Goal: Use online tool/utility: Utilize a website feature to perform a specific function

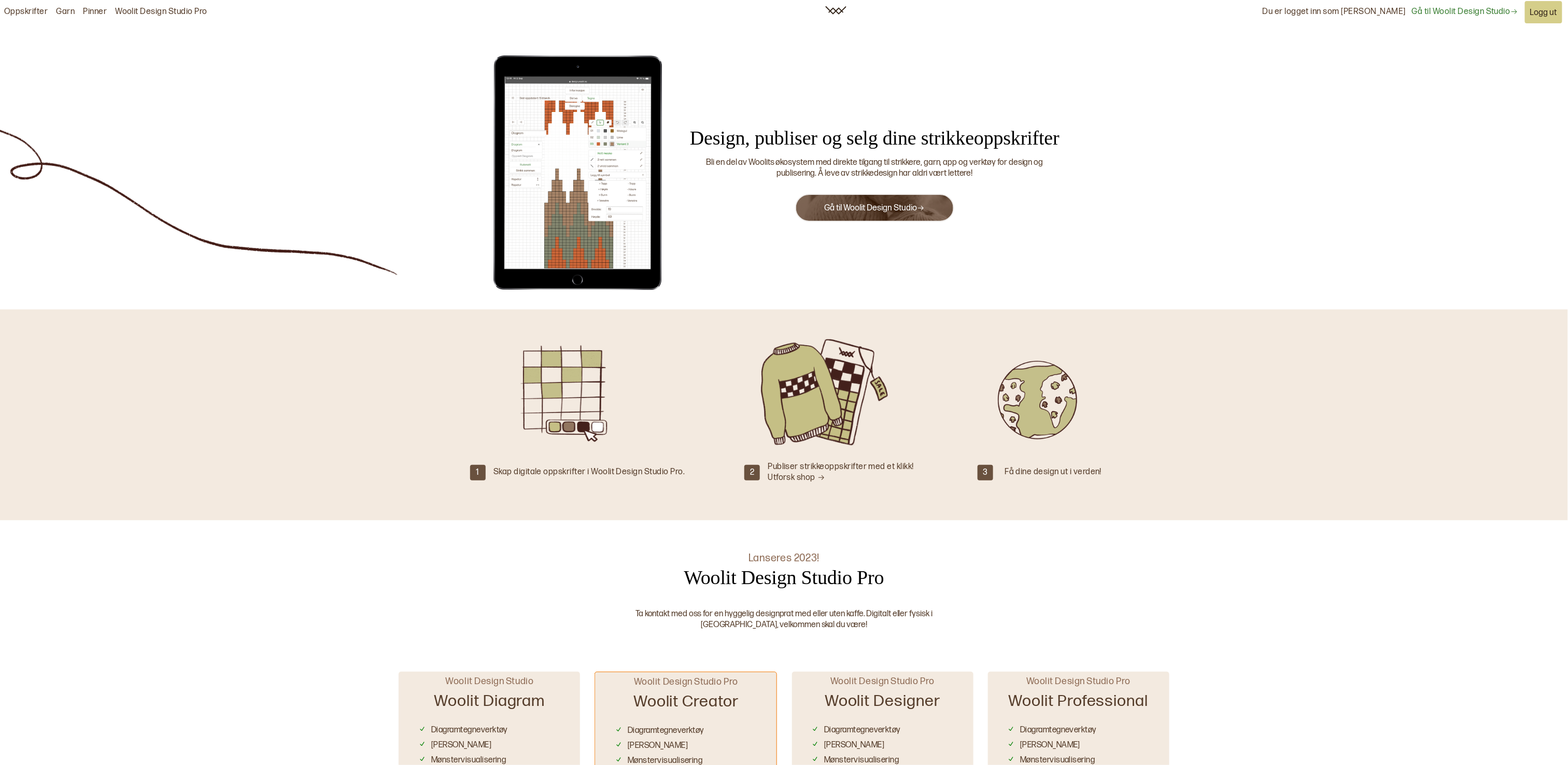
click at [195, 15] on link "Woolit Design Studio Pro" at bounding box center [161, 12] width 93 height 11
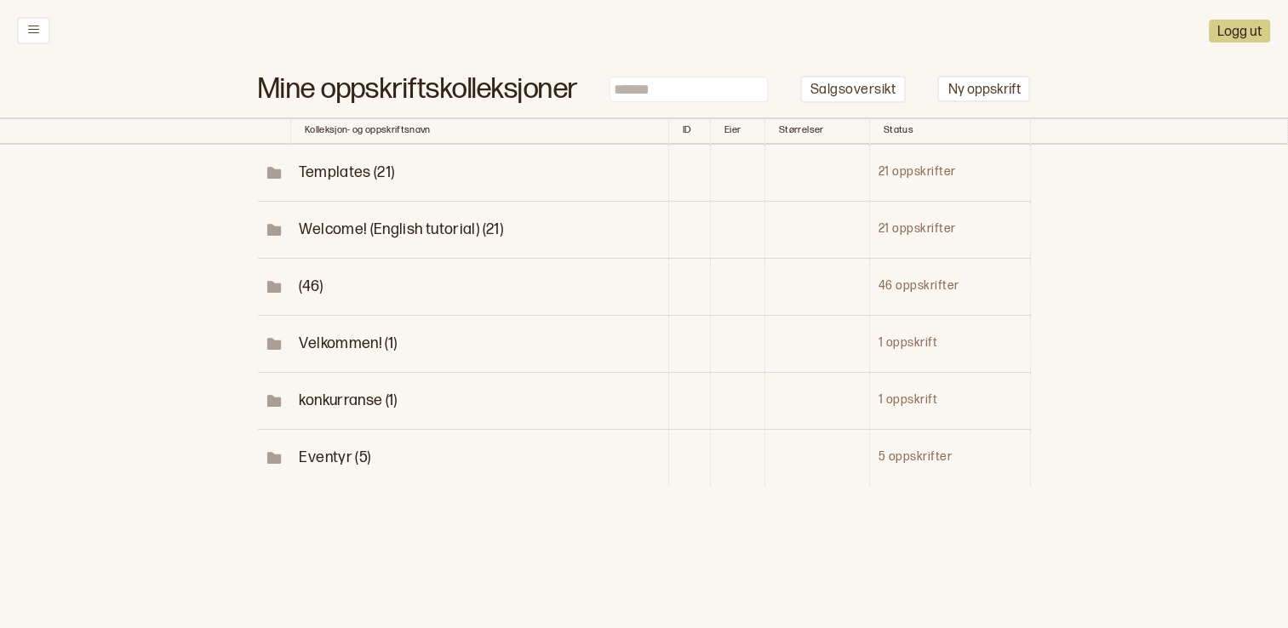
click at [330, 465] on span "Eventyr (5)" at bounding box center [335, 458] width 72 height 18
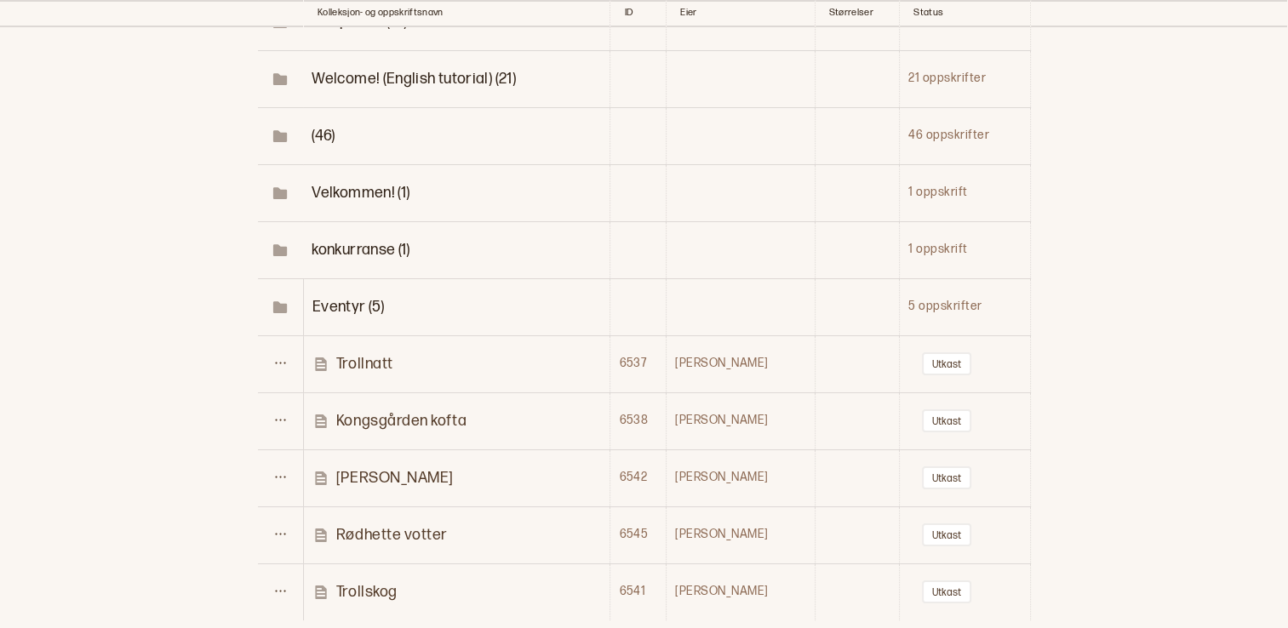
scroll to position [170, 0]
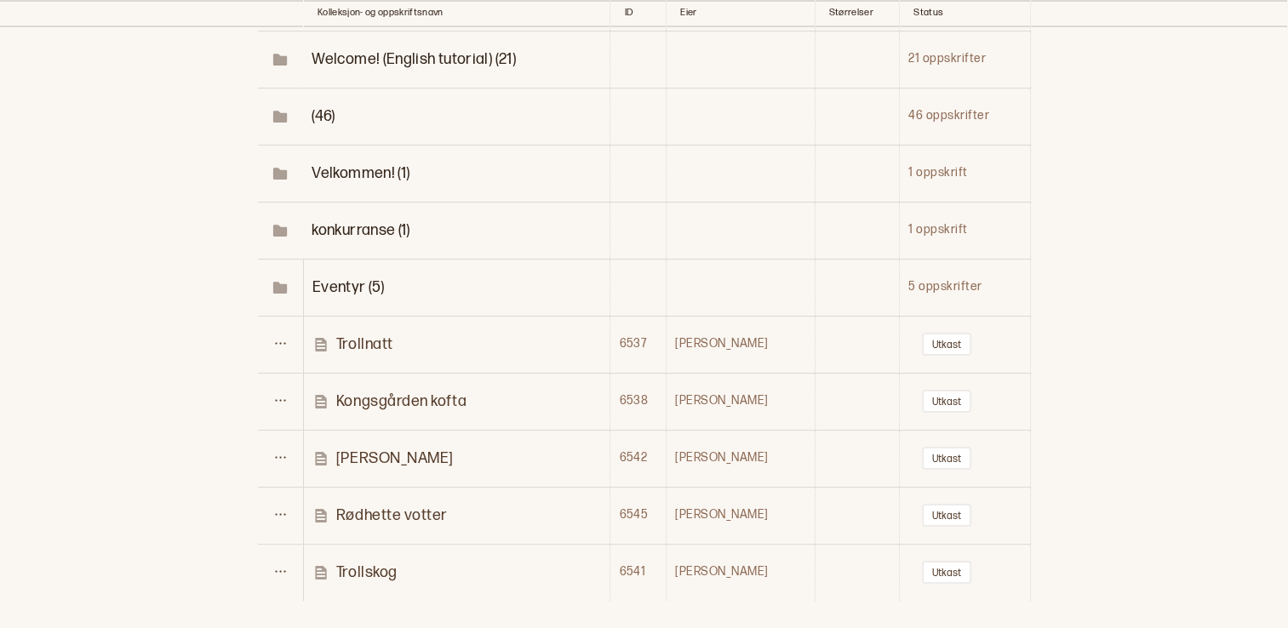
click at [393, 567] on p "Trollskog" at bounding box center [366, 573] width 61 height 20
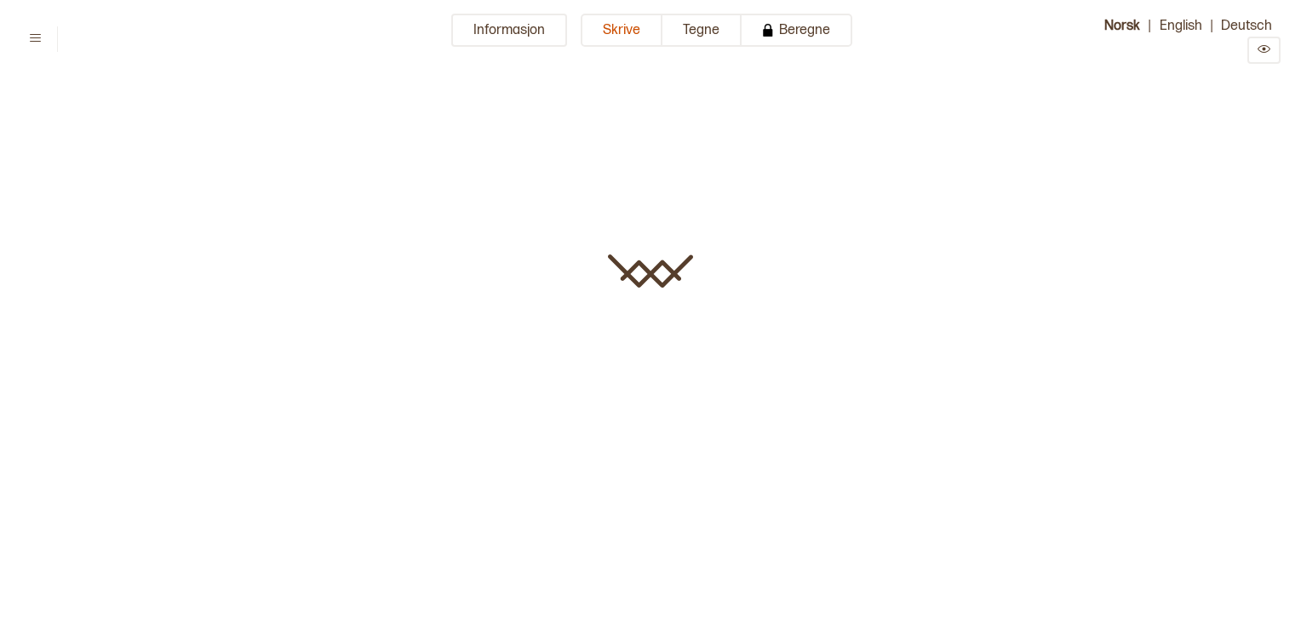
type input "*********"
type input "**"
type input "*******"
type input "*********"
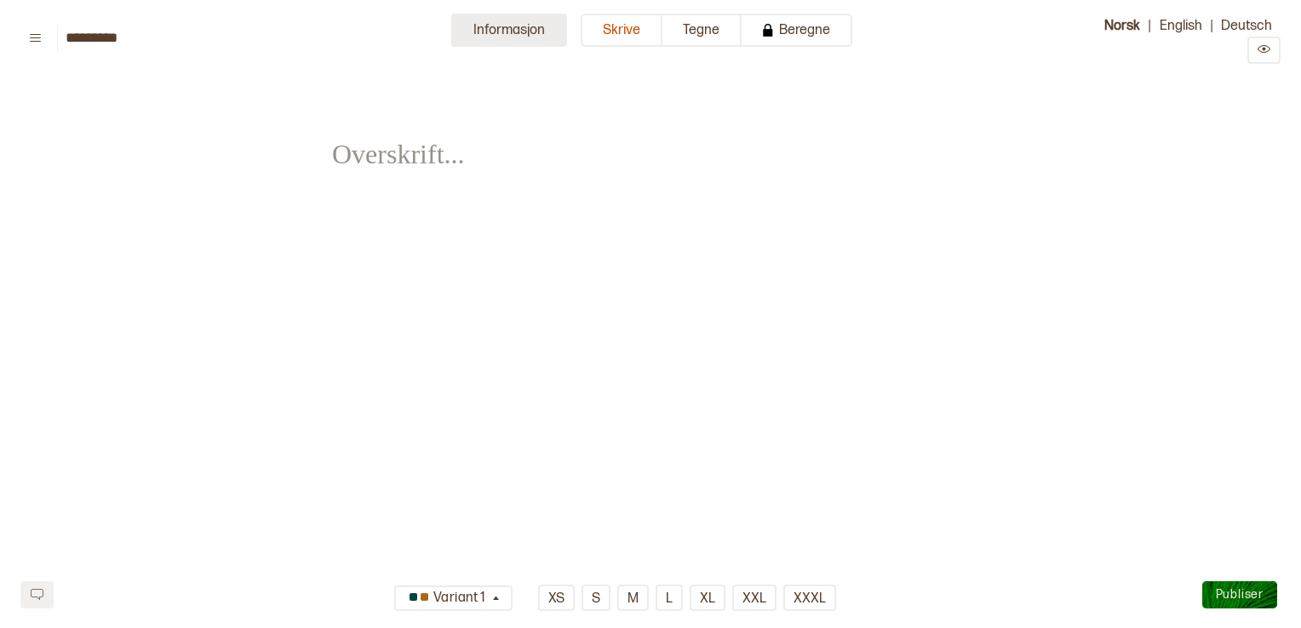
click at [525, 34] on button "Informasjon" at bounding box center [509, 30] width 116 height 33
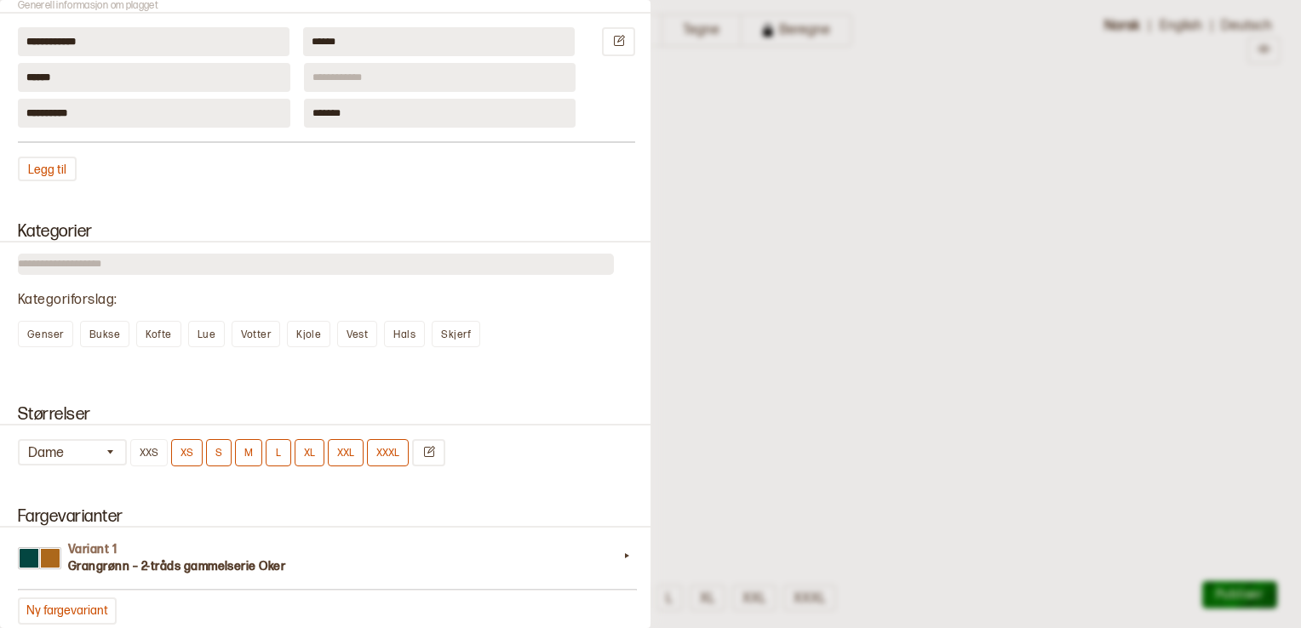
scroll to position [1107, 0]
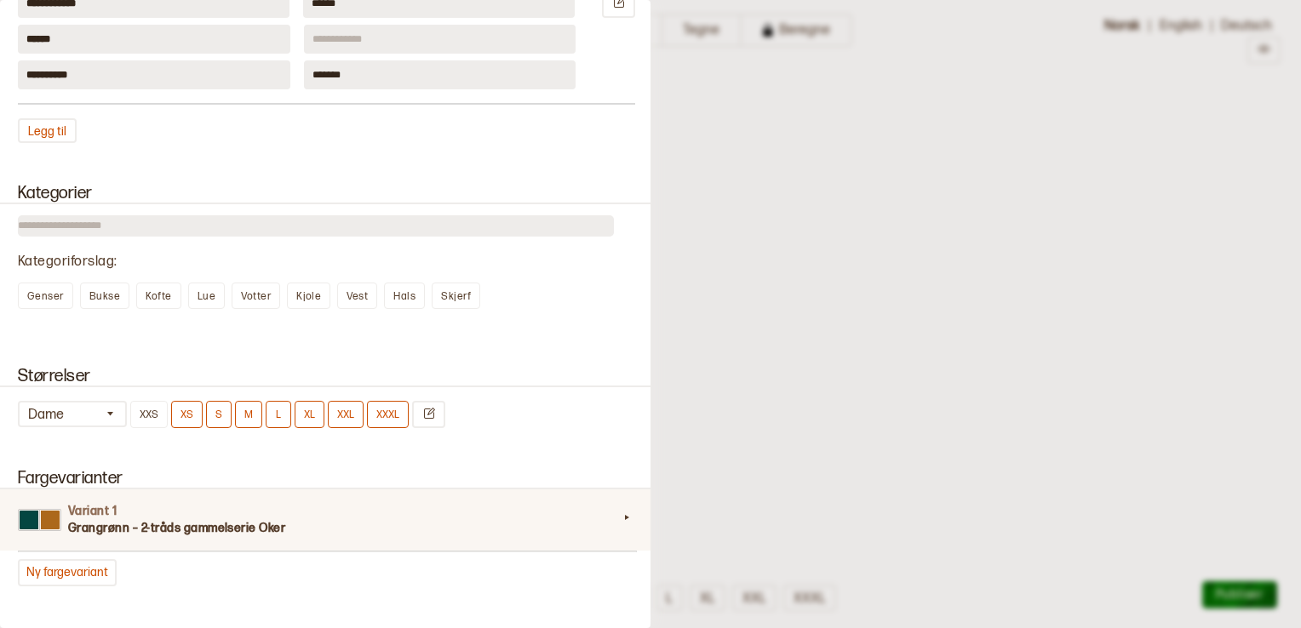
click at [53, 524] on div "Variant 1 Grangrønn – 2-tråds gammelserie Oker" at bounding box center [326, 520] width 658 height 61
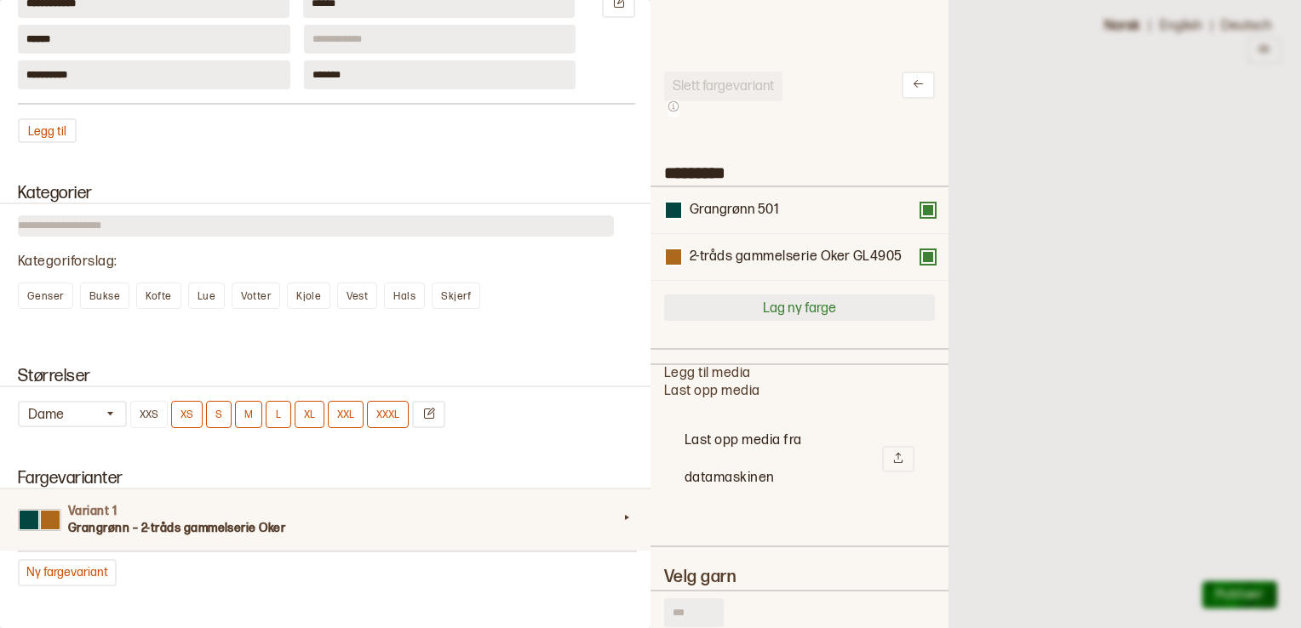
scroll to position [497, 272]
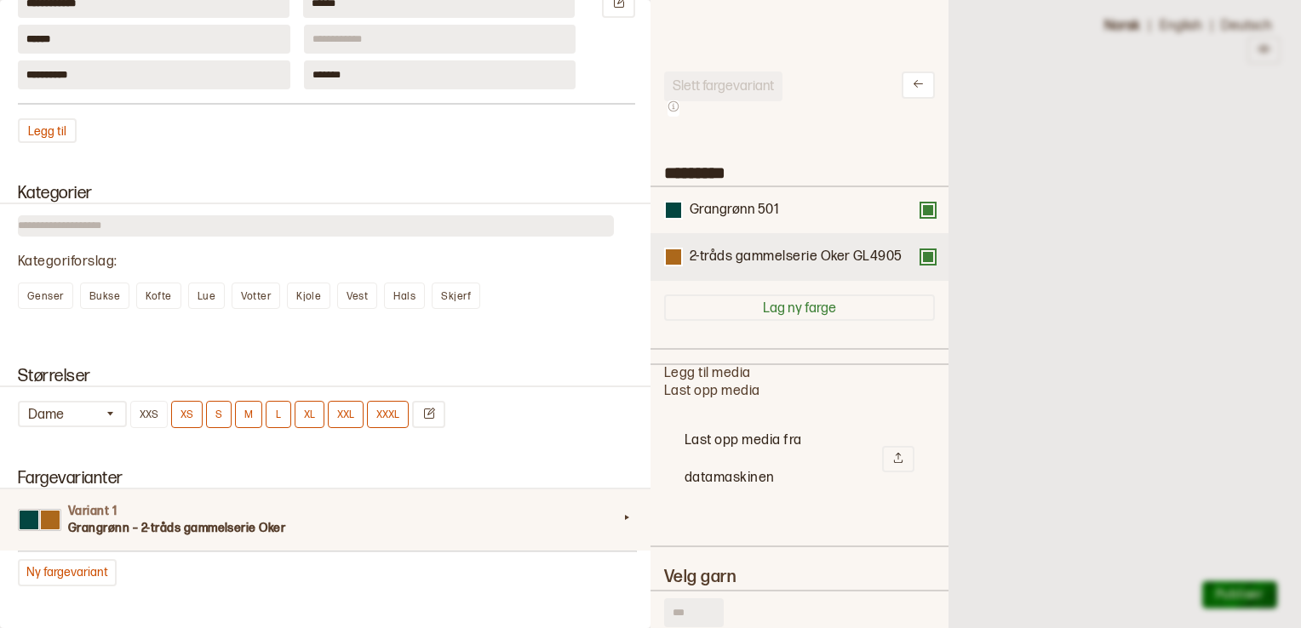
click at [921, 258] on button at bounding box center [928, 257] width 14 height 14
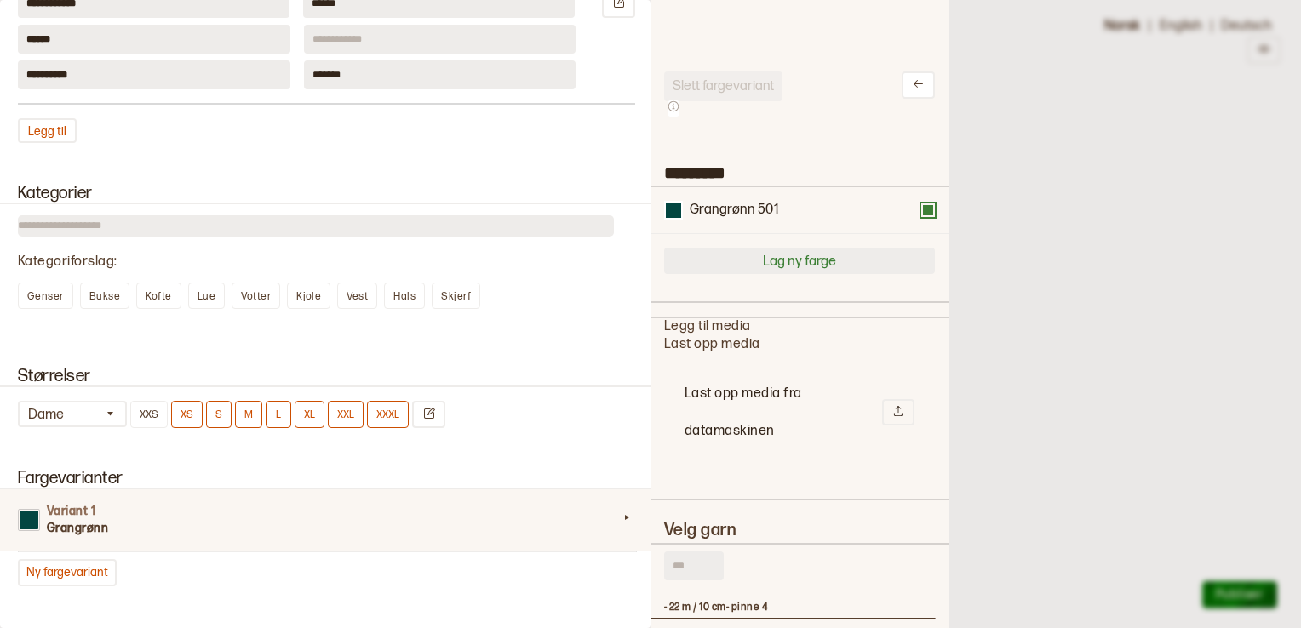
click at [779, 262] on button "Lag ny farge" at bounding box center [799, 261] width 271 height 26
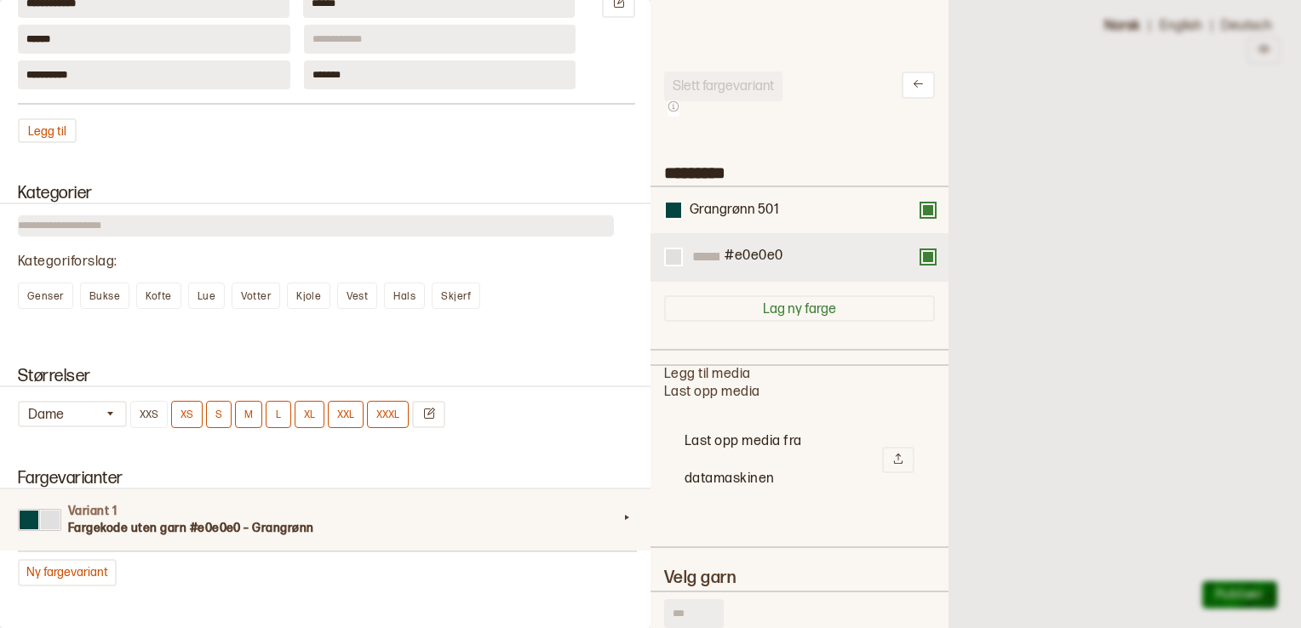
click at [921, 259] on button at bounding box center [928, 257] width 14 height 14
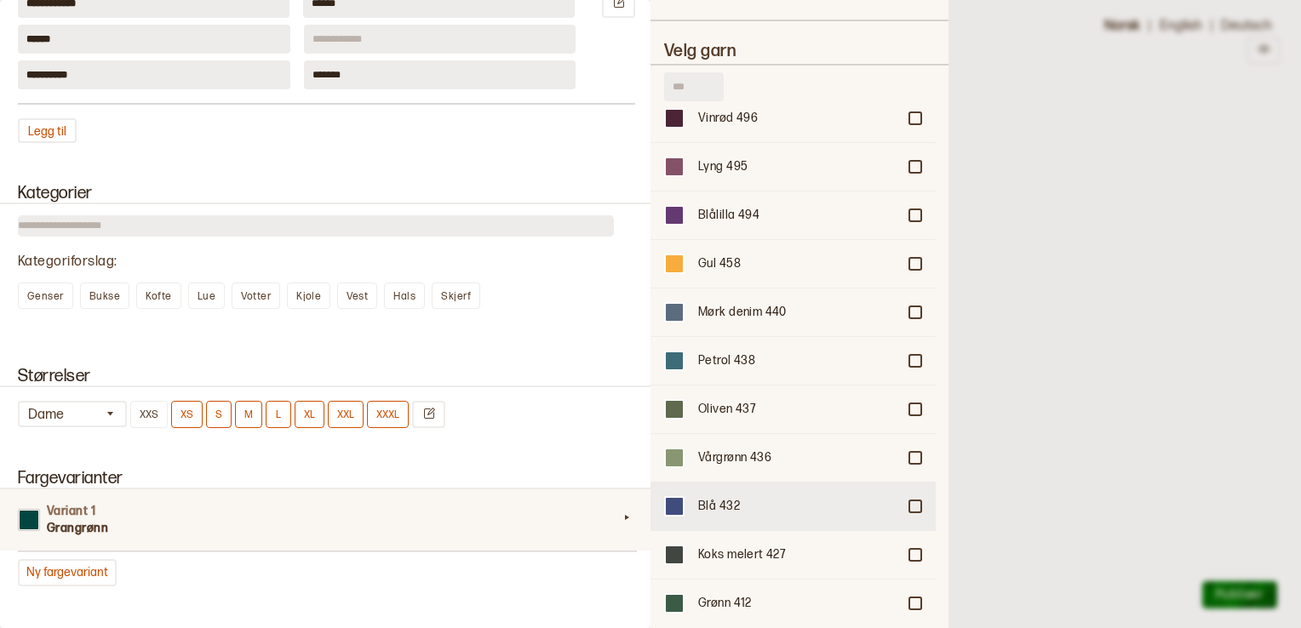
scroll to position [426, 0]
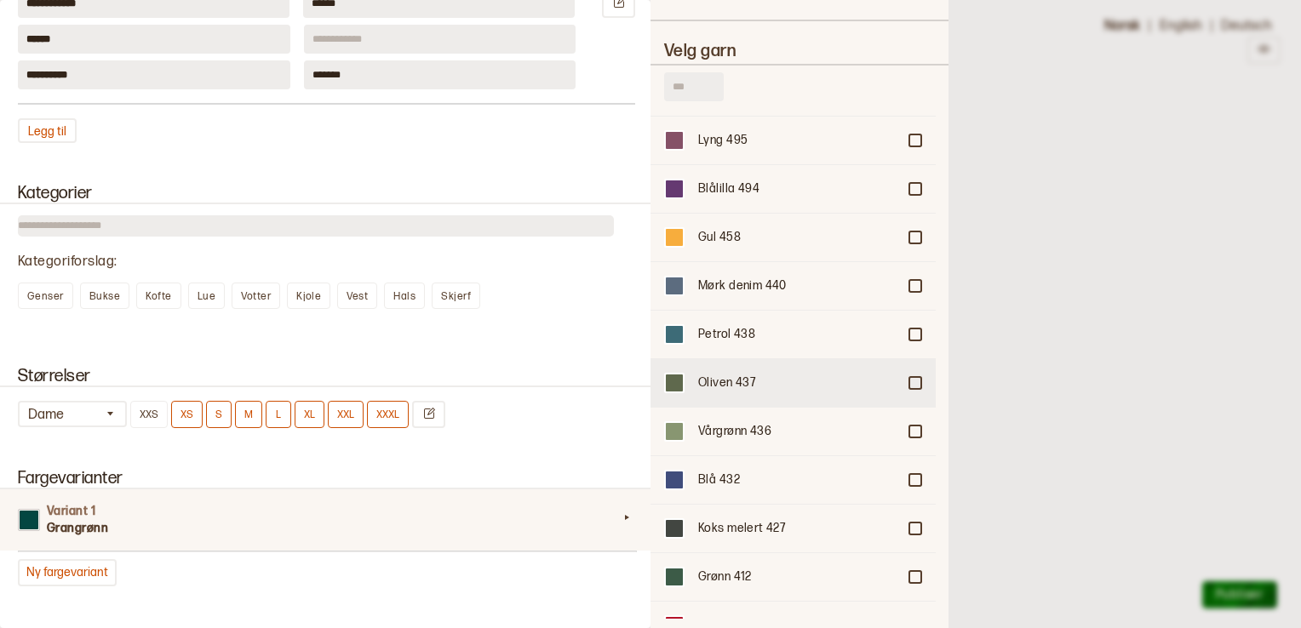
click at [730, 375] on div "Oliven 437" at bounding box center [797, 383] width 198 height 17
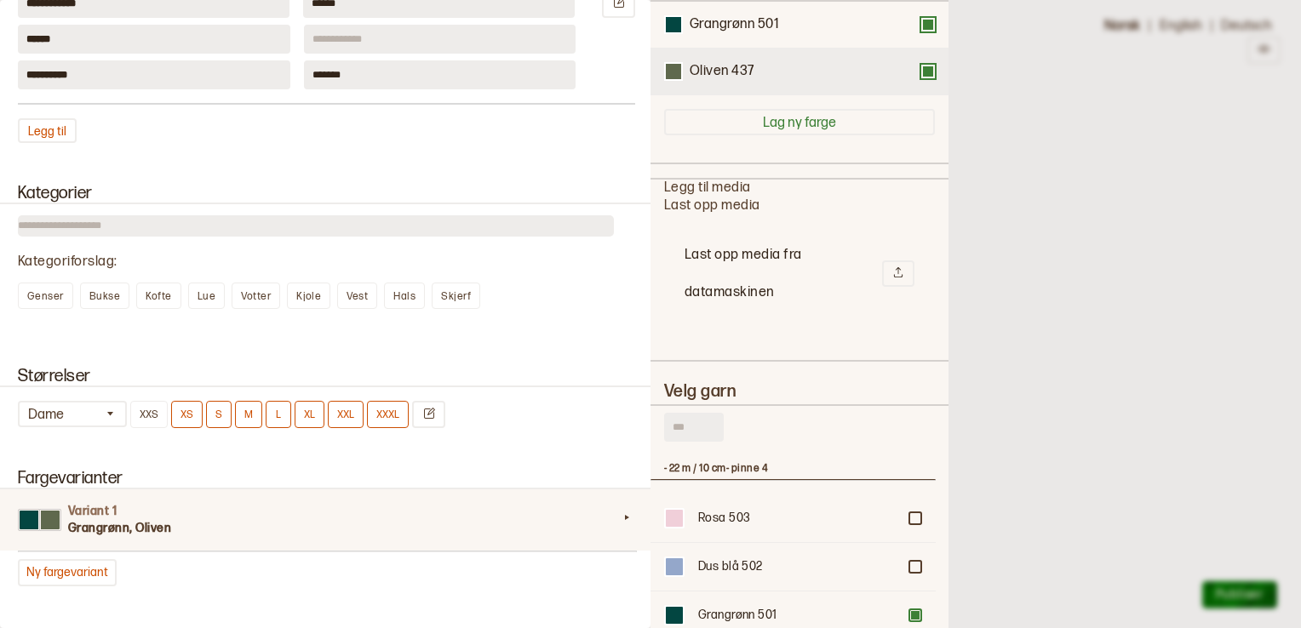
scroll to position [100, 0]
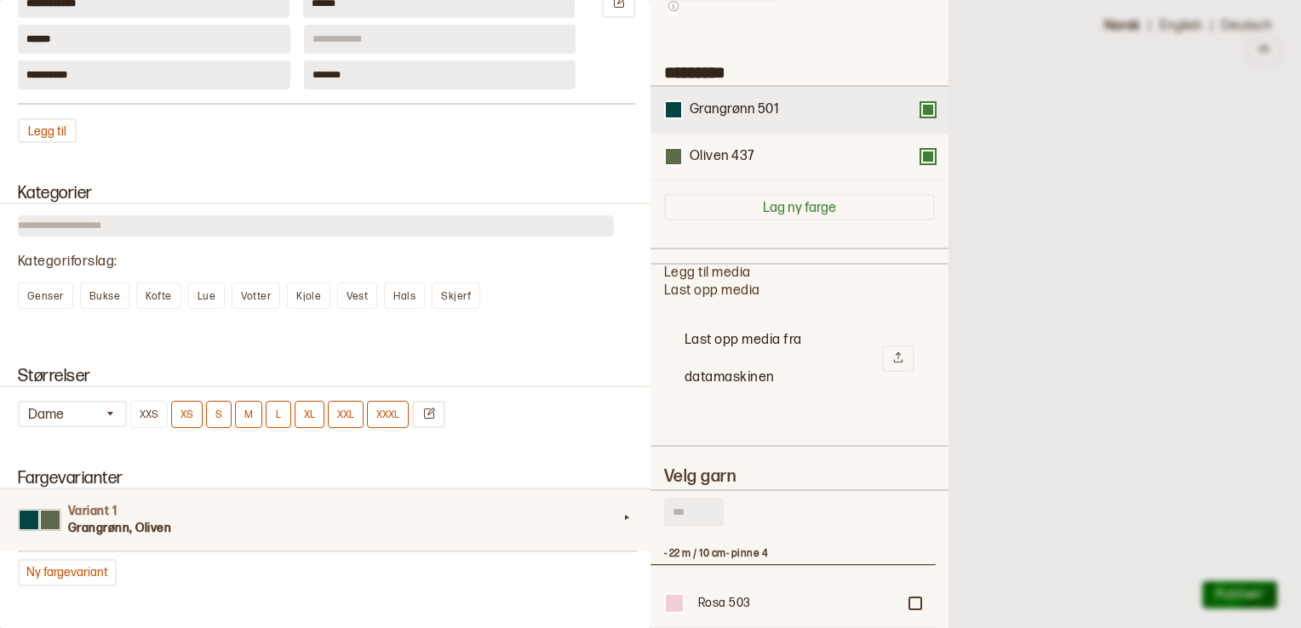
click at [921, 104] on button at bounding box center [928, 110] width 14 height 14
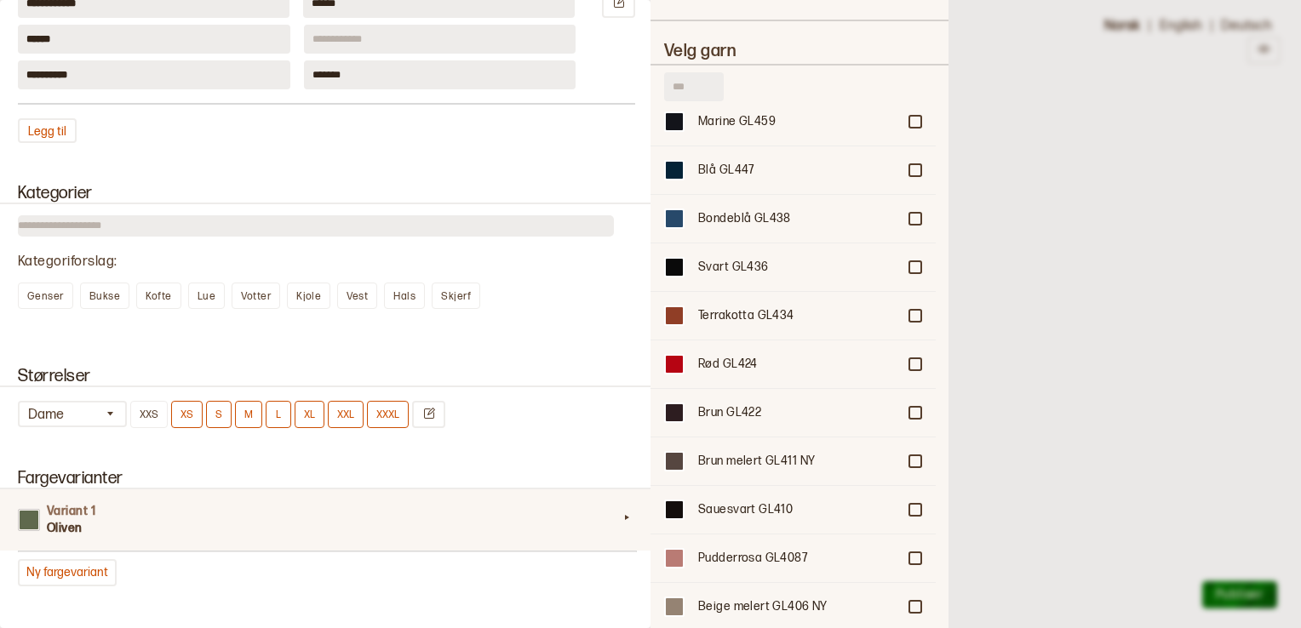
scroll to position [1959, 0]
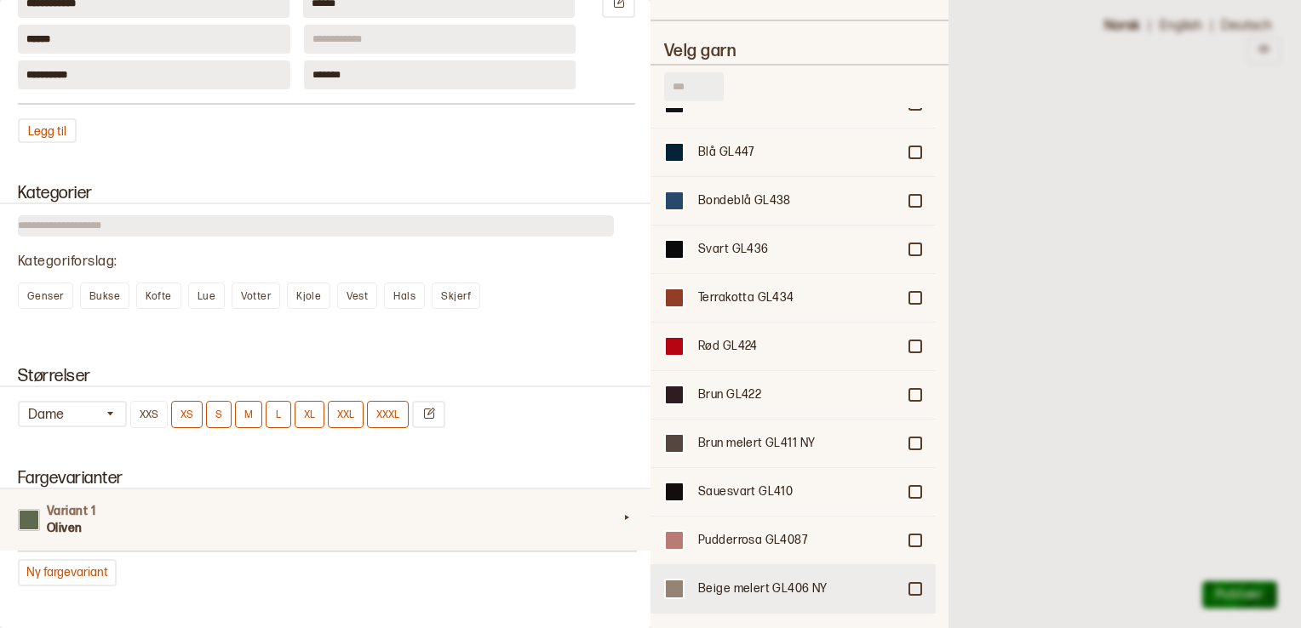
click at [789, 581] on div "Beige melert GL406 NY" at bounding box center [797, 589] width 198 height 17
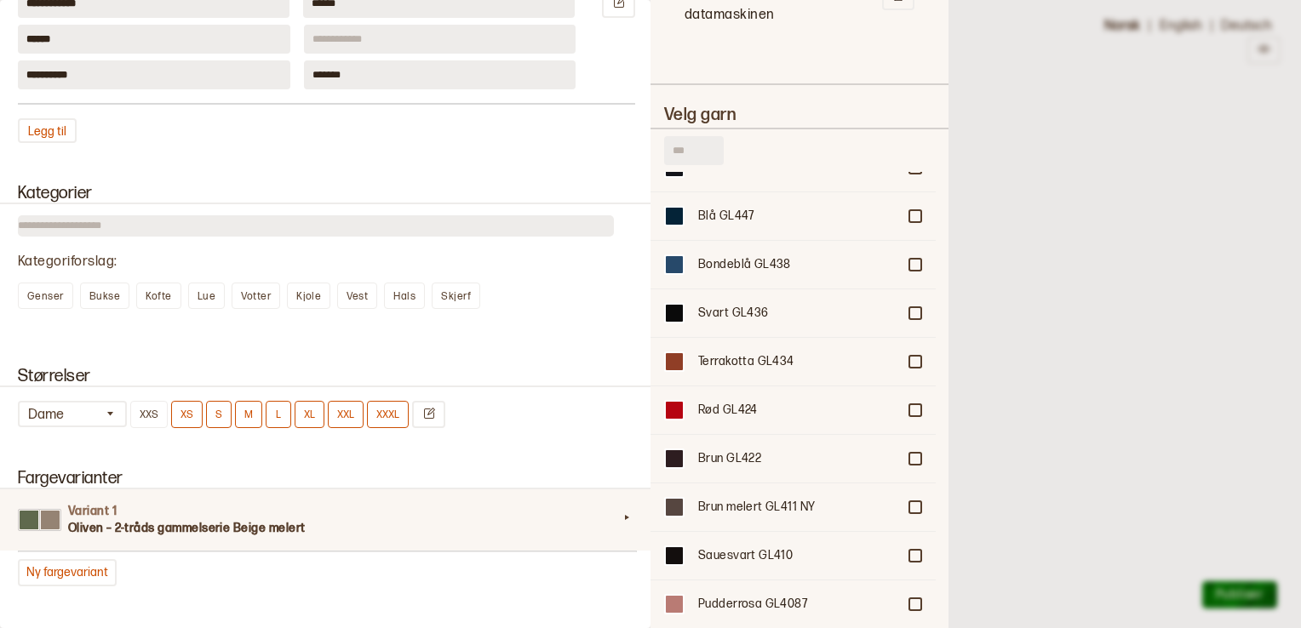
scroll to position [542, 0]
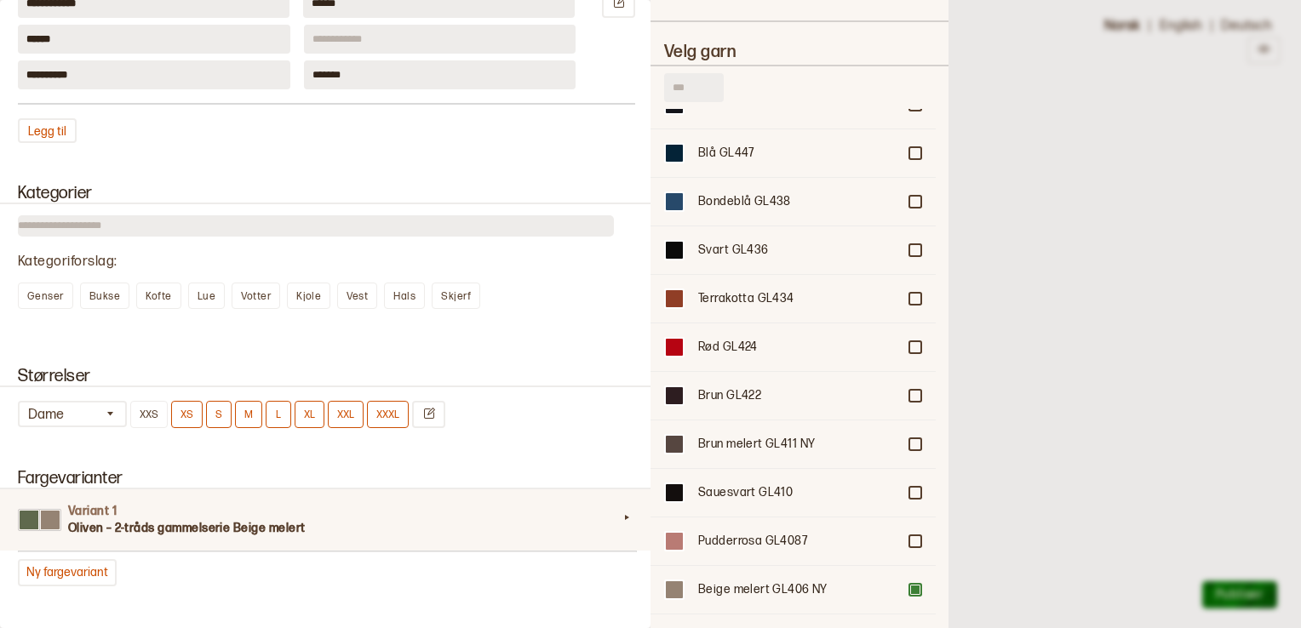
click at [1072, 313] on div at bounding box center [650, 314] width 1301 height 628
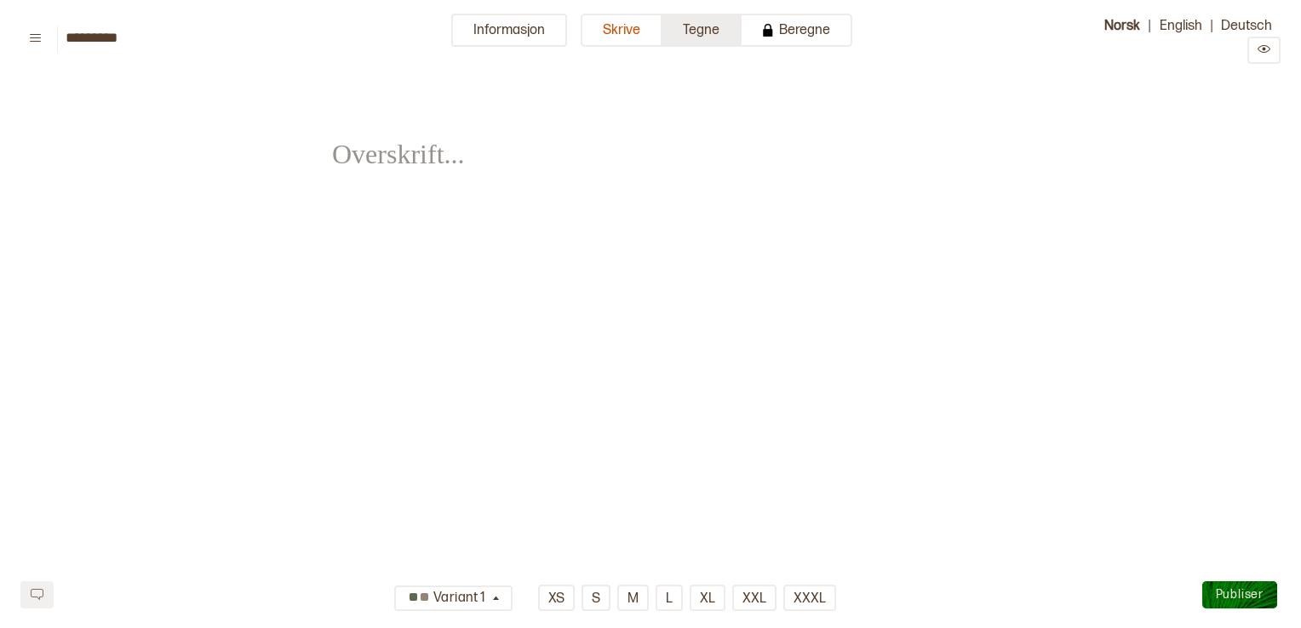
click at [690, 20] on button "Tegne" at bounding box center [702, 30] width 79 height 33
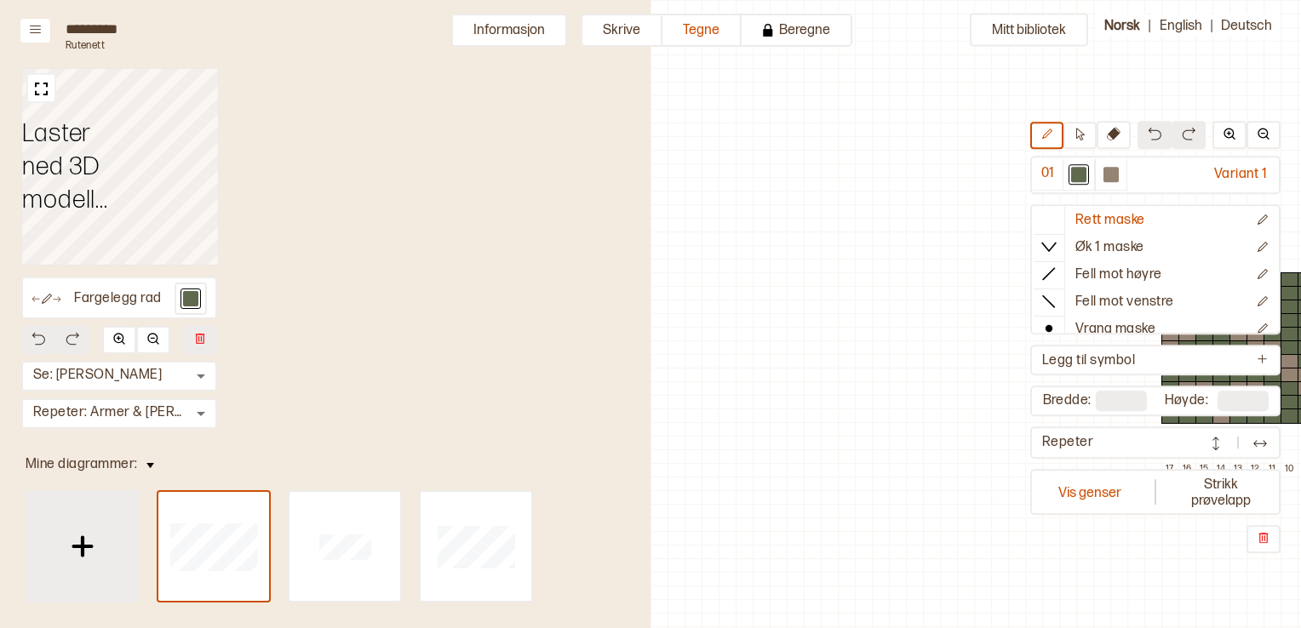
scroll to position [54, 550]
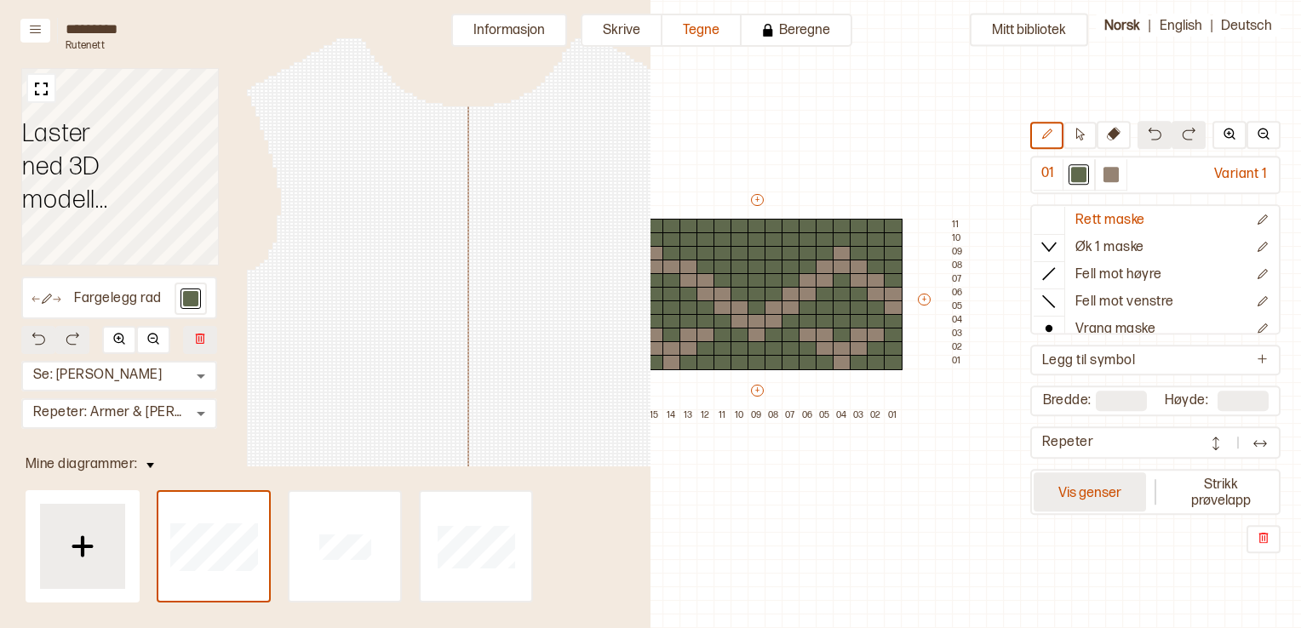
click at [1111, 499] on button "Vis genser" at bounding box center [1090, 492] width 112 height 39
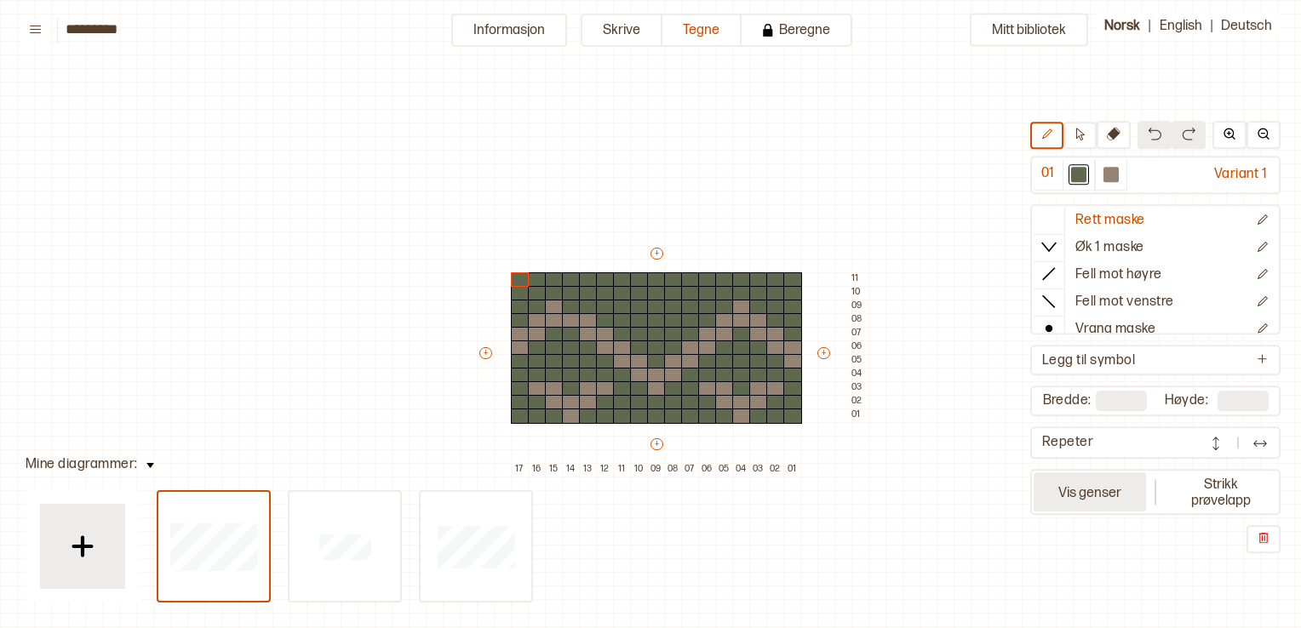
scroll to position [54, 29]
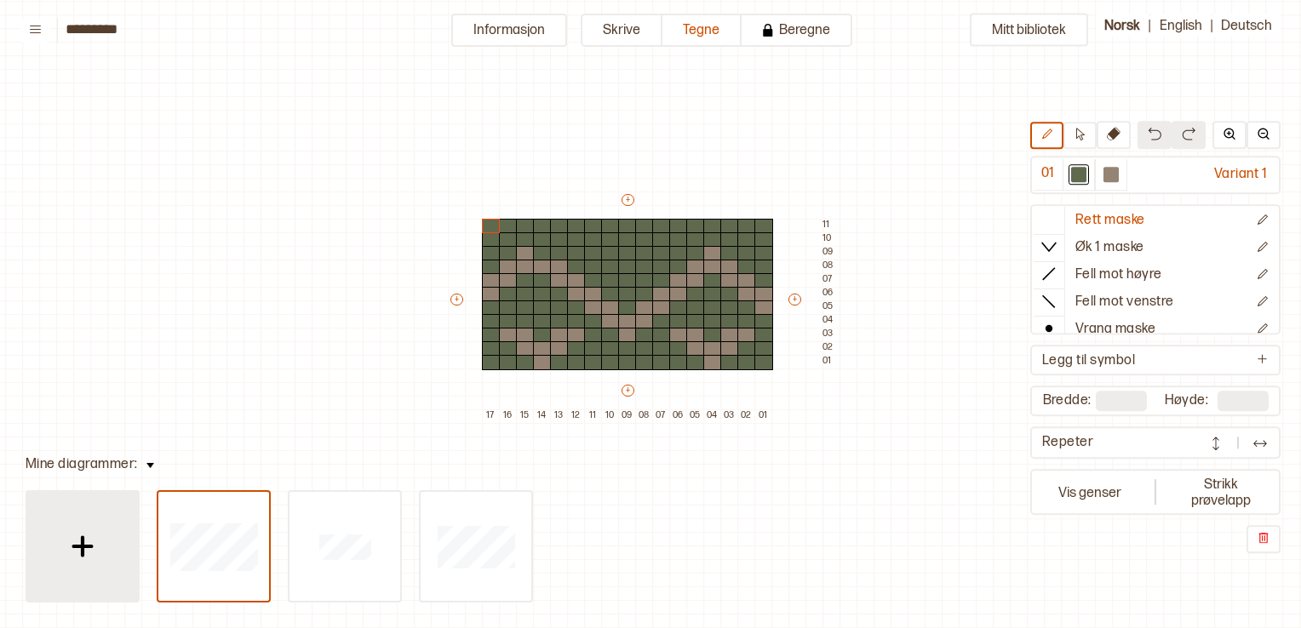
click at [106, 539] on div at bounding box center [82, 546] width 85 height 85
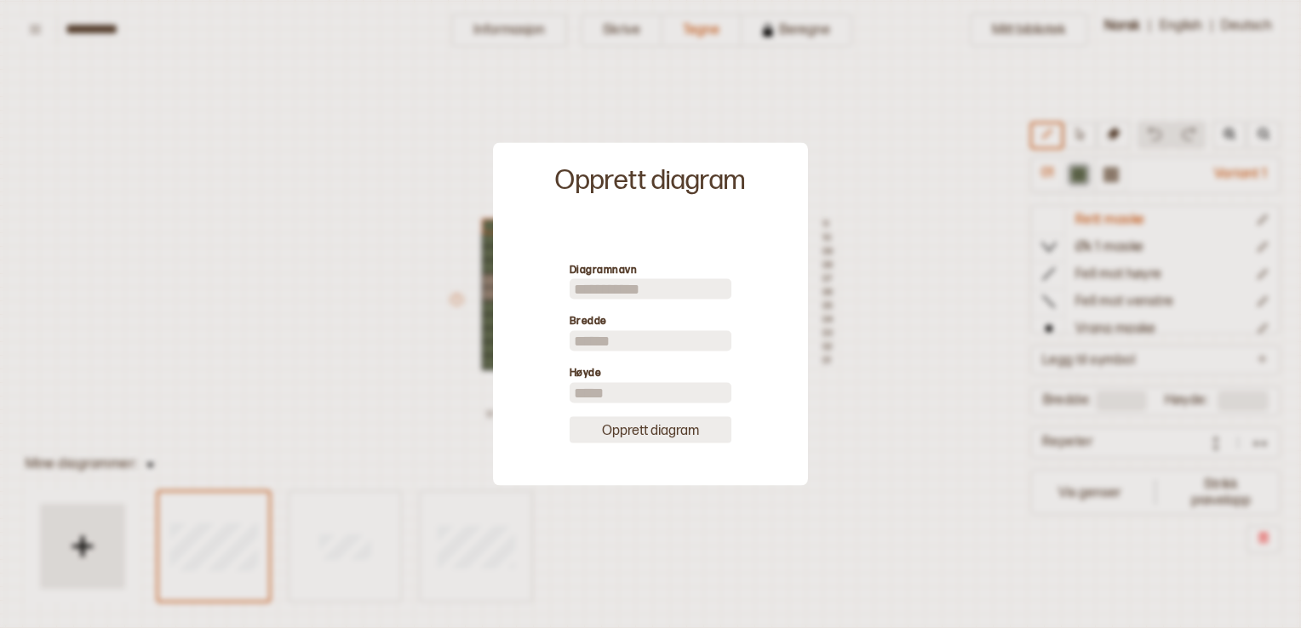
click at [654, 430] on button "Opprett diagram" at bounding box center [651, 429] width 162 height 26
type input "**"
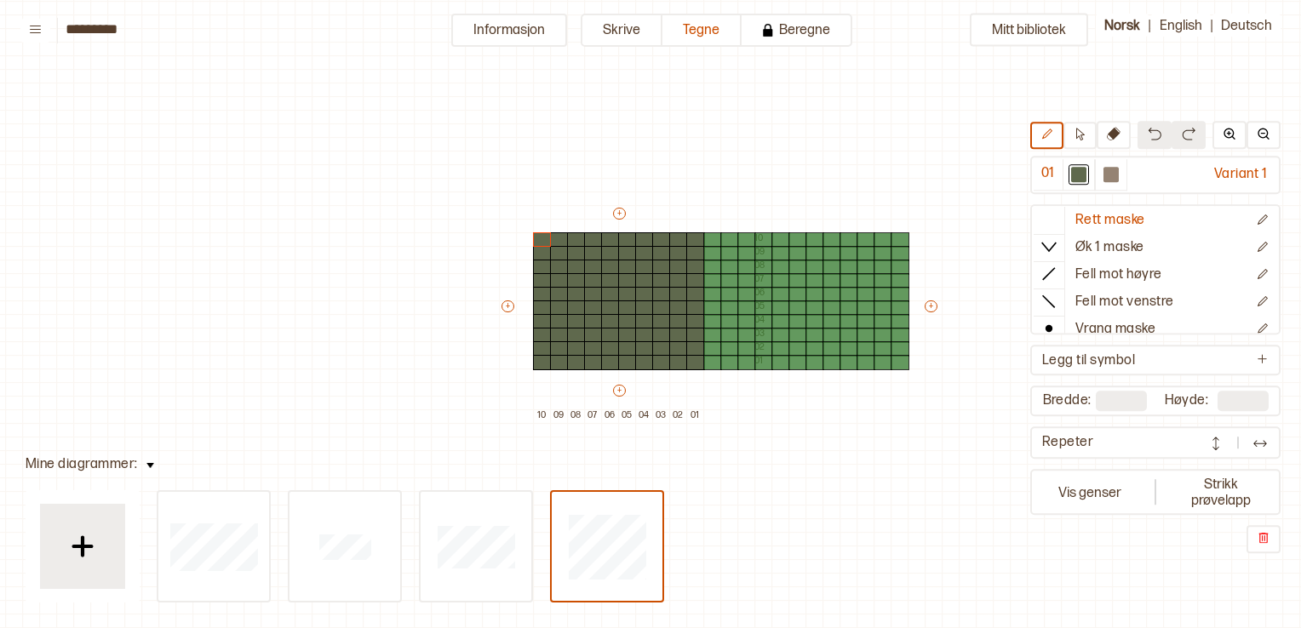
type input "**"
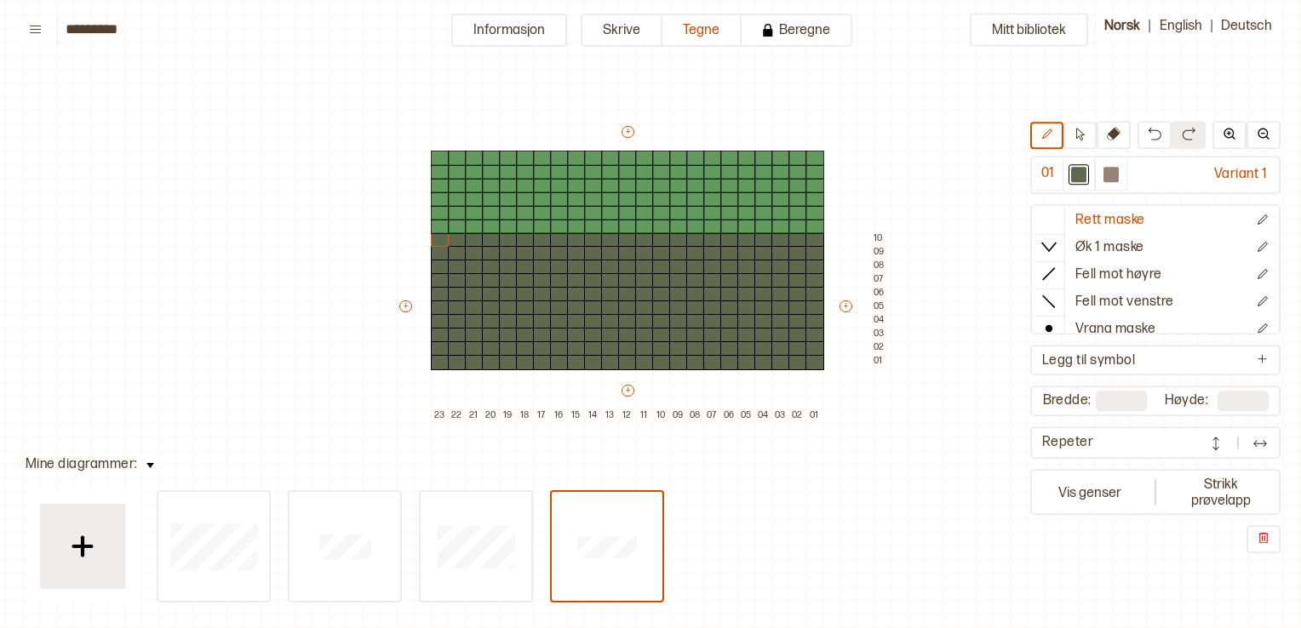
type input "**"
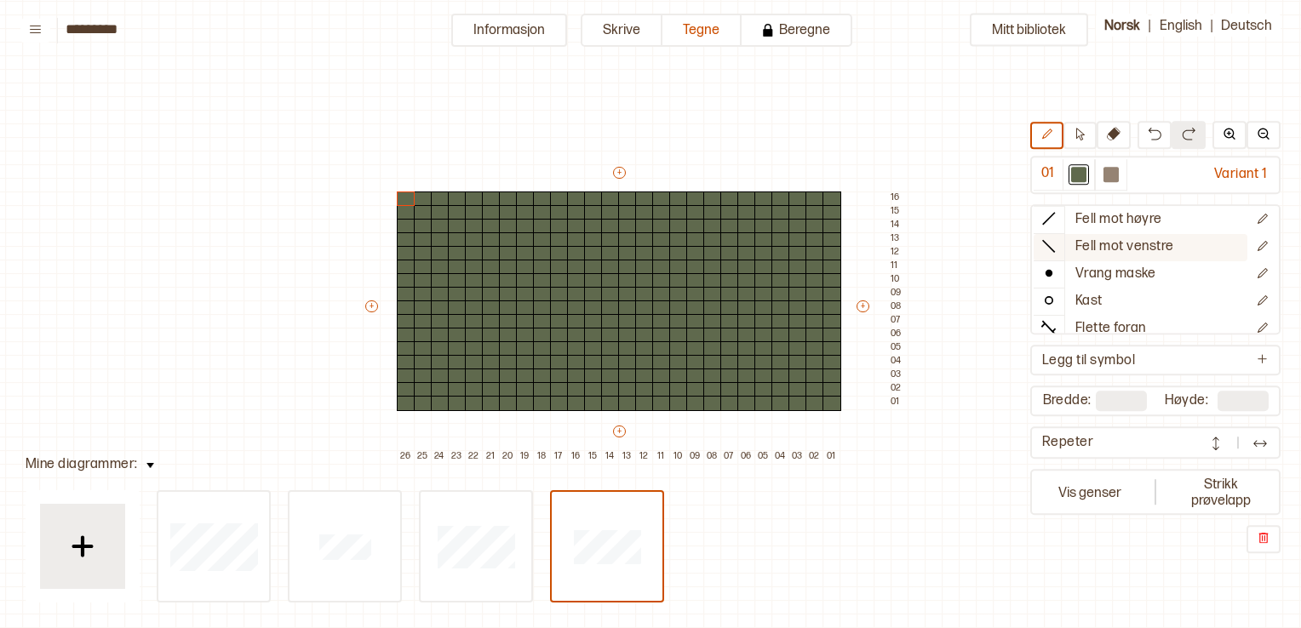
scroll to position [85, 0]
click at [1136, 243] on p "Vrang maske" at bounding box center [1116, 245] width 80 height 18
click at [623, 399] on div at bounding box center [627, 403] width 19 height 15
click at [582, 403] on div at bounding box center [576, 403] width 19 height 15
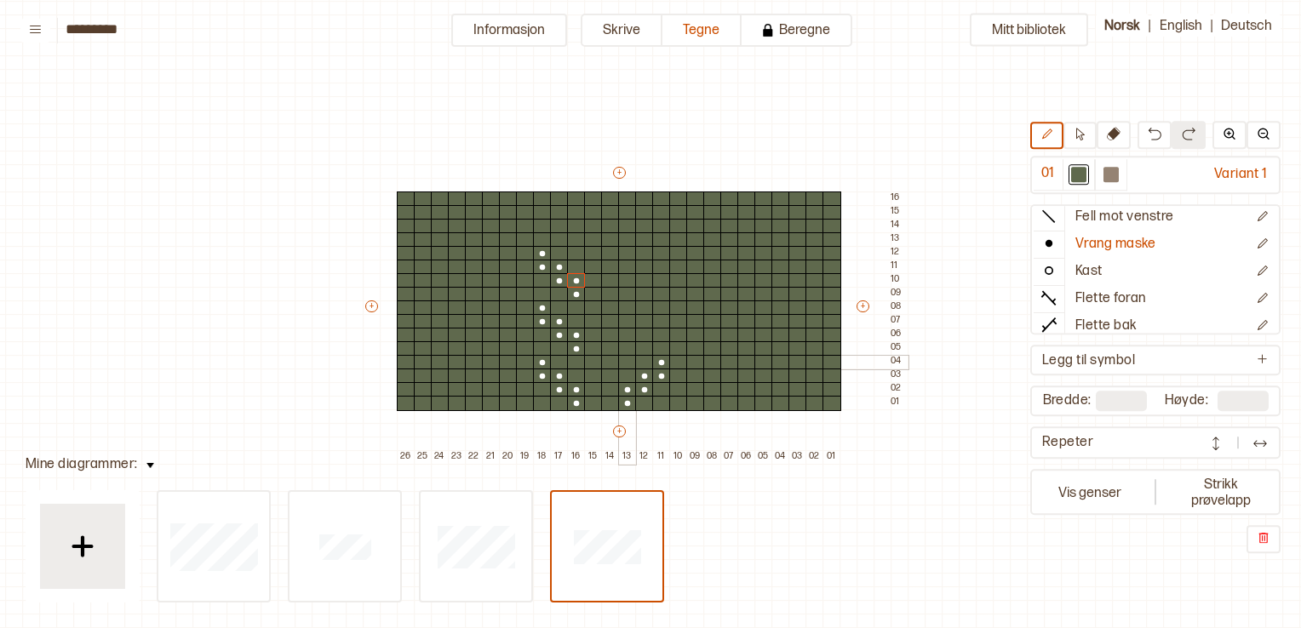
click at [623, 350] on div at bounding box center [627, 348] width 19 height 15
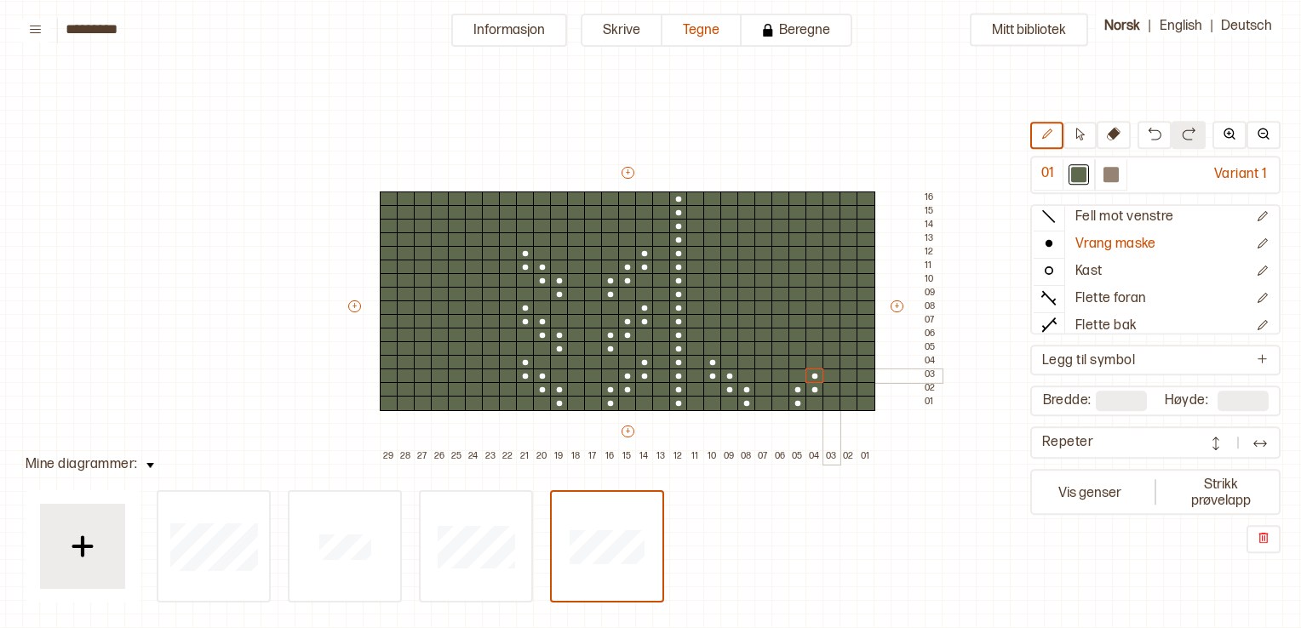
click at [830, 373] on div at bounding box center [832, 376] width 19 height 15
click at [831, 363] on div at bounding box center [832, 362] width 19 height 15
click at [829, 351] on div at bounding box center [832, 348] width 19 height 15
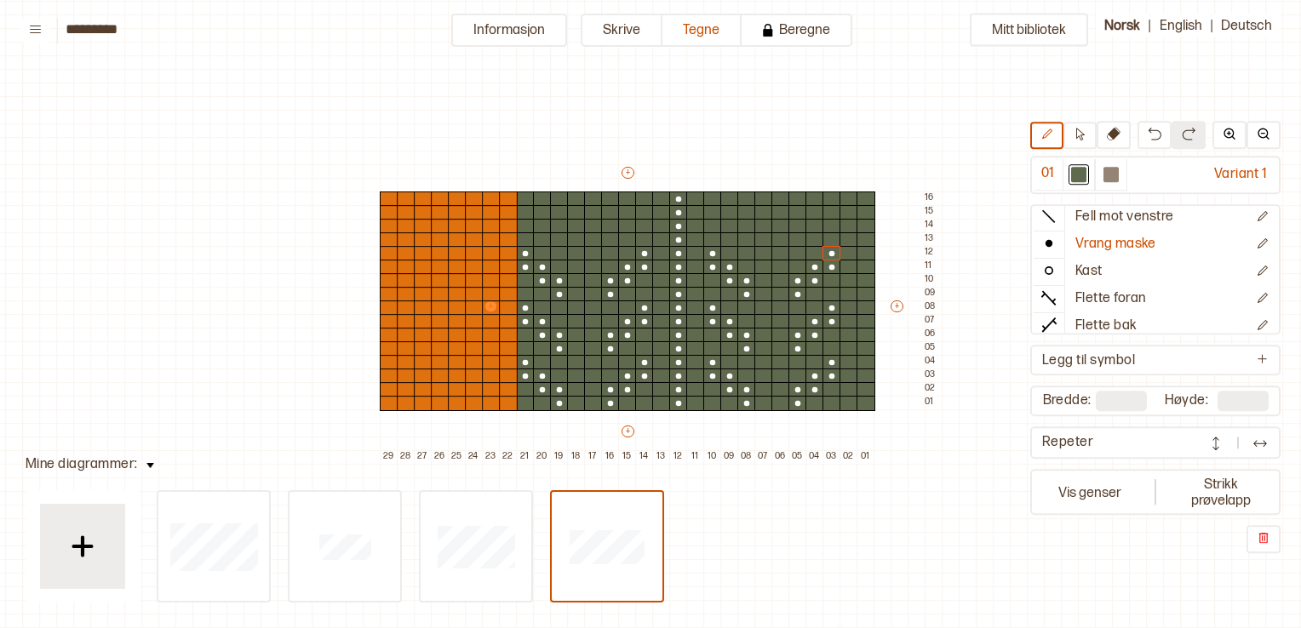
type input "**"
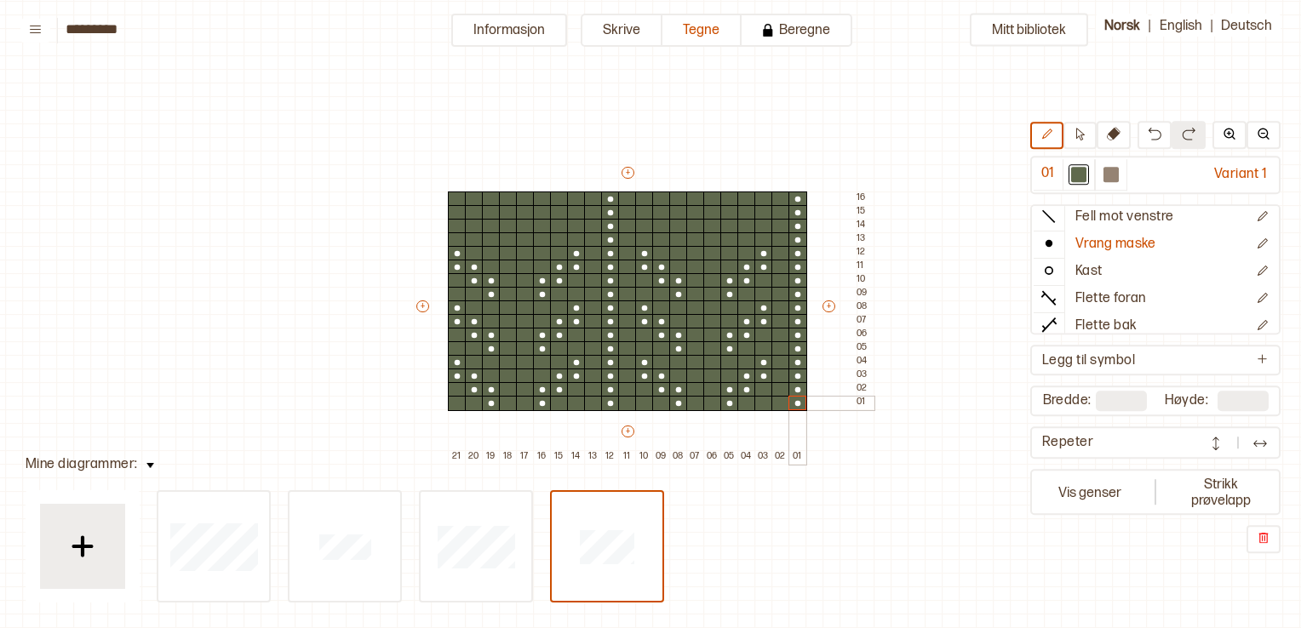
drag, startPoint x: 801, startPoint y: 199, endPoint x: 798, endPoint y: 396, distance: 196.7
click at [798, 400] on div "+ + + + 21 20 19 18 17 16 15 14 13 12 11 10 09 08 07 06 05 04 03 02 01 16 15 14…" at bounding box center [644, 314] width 460 height 300
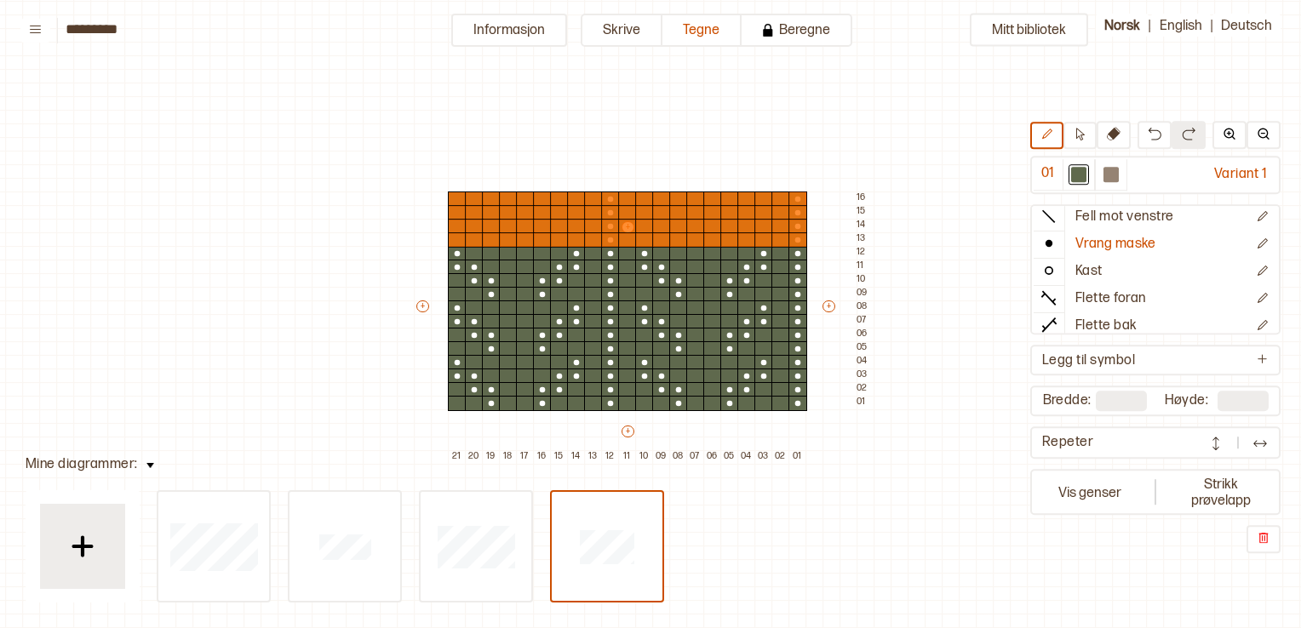
type input "**"
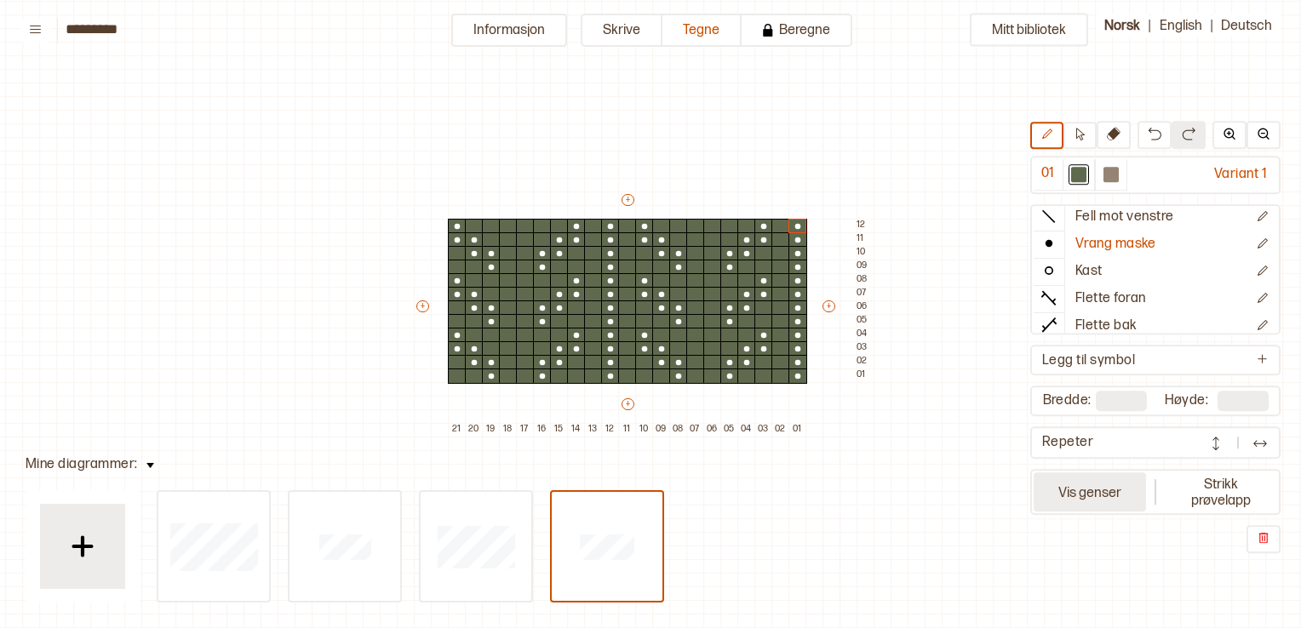
click at [1093, 487] on button "Vis genser" at bounding box center [1090, 492] width 112 height 39
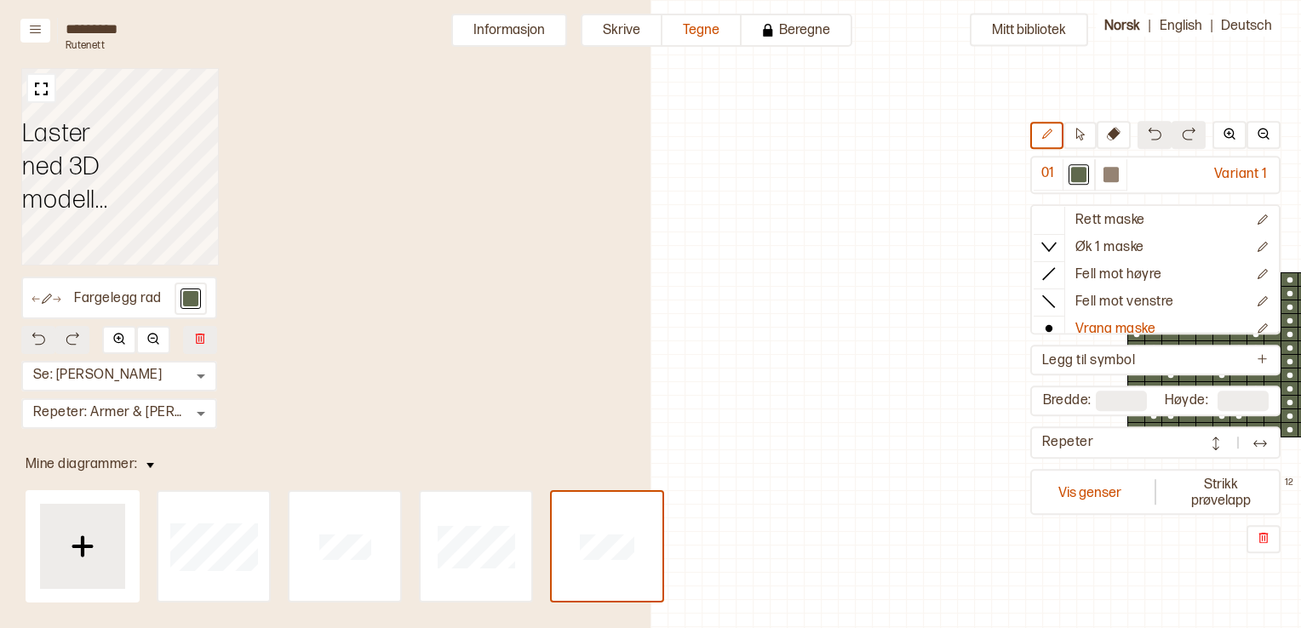
scroll to position [60, 584]
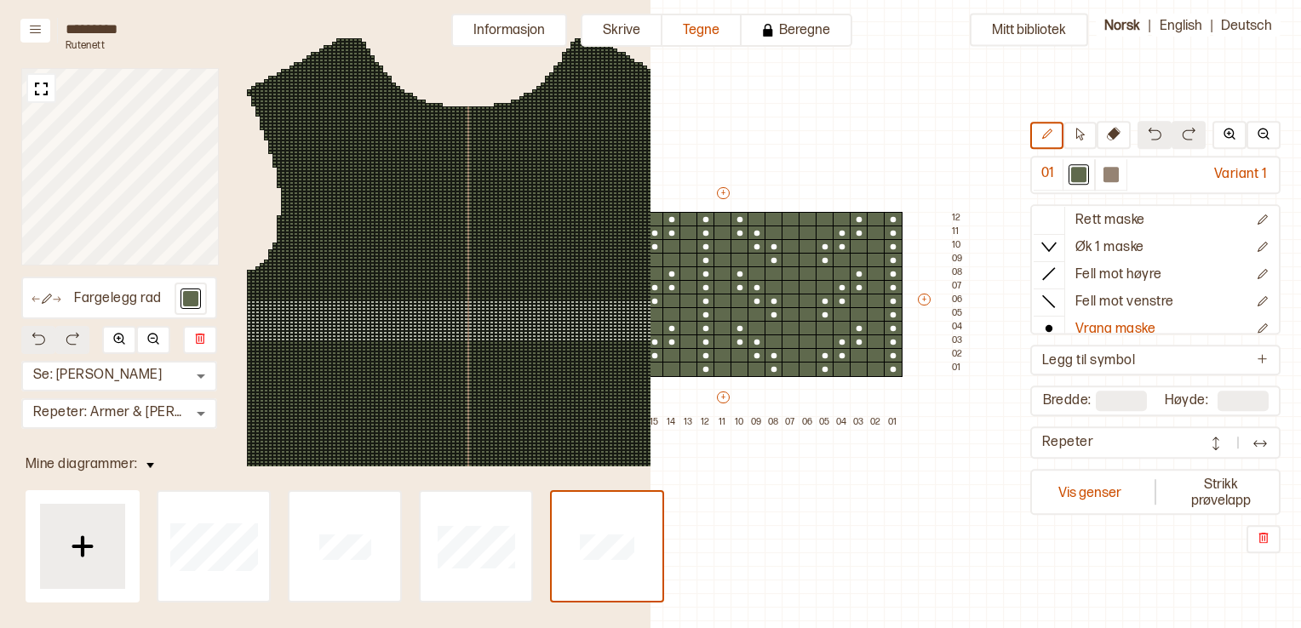
click at [392, 318] on div at bounding box center [394, 319] width 4 height 3
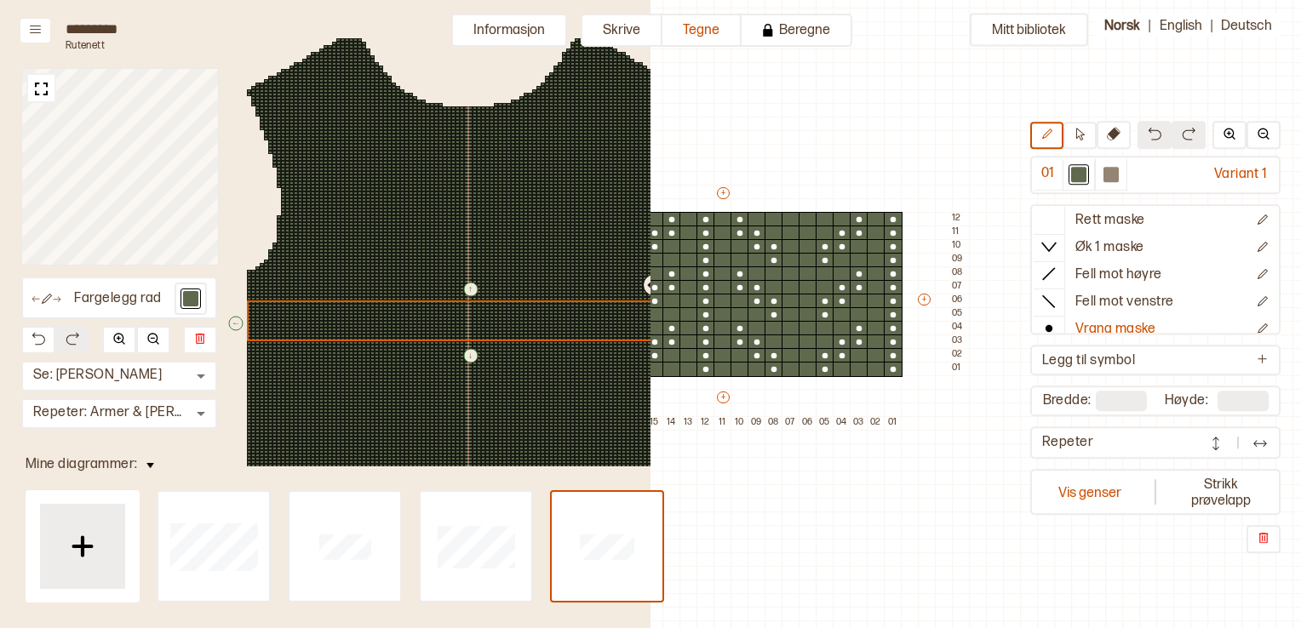
click at [464, 268] on div at bounding box center [466, 268] width 4 height 3
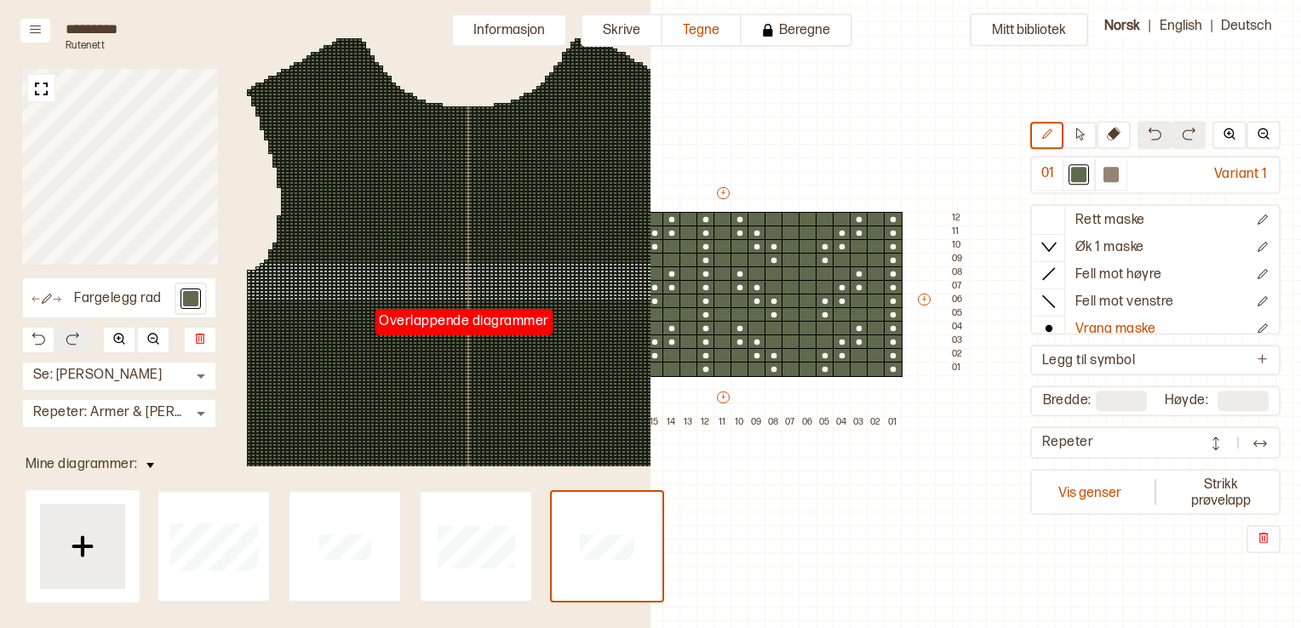
click at [464, 282] on div at bounding box center [466, 281] width 4 height 3
click at [464, 277] on div at bounding box center [466, 278] width 4 height 3
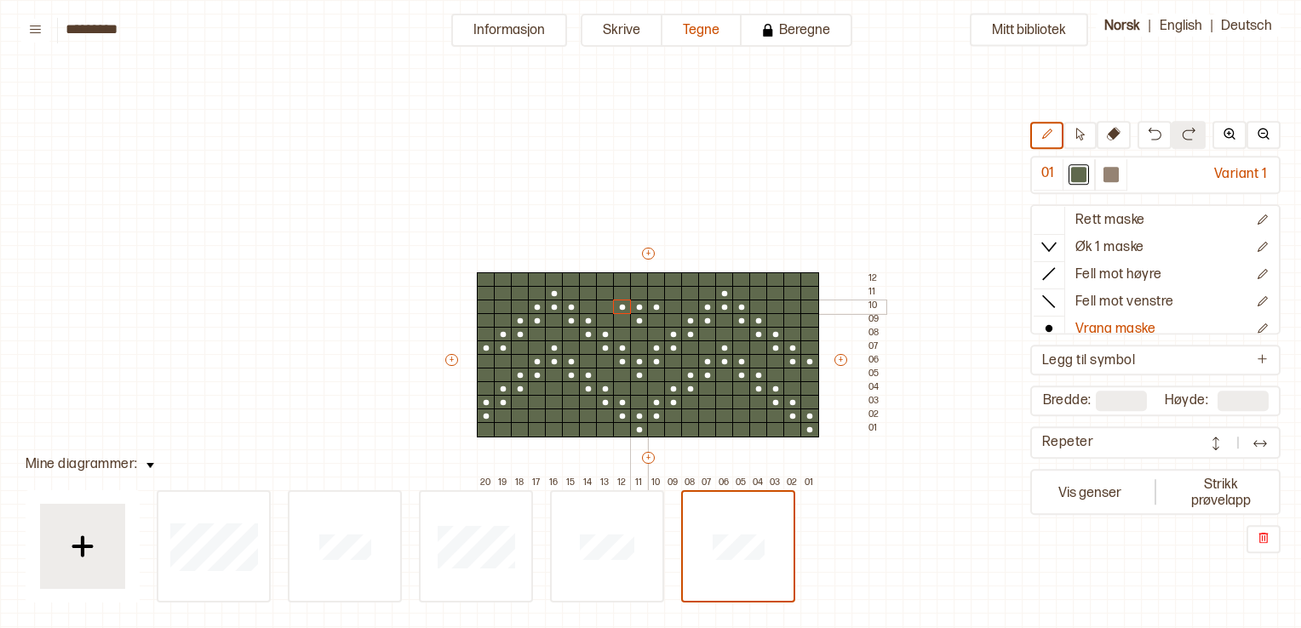
scroll to position [60, 29]
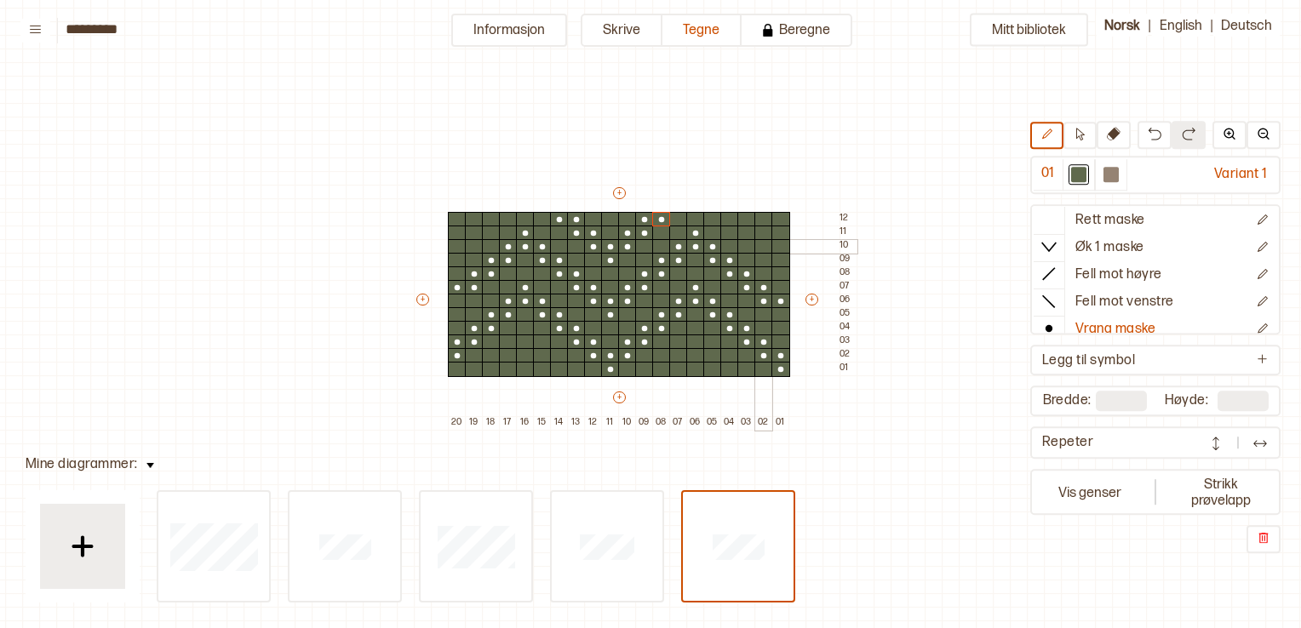
click at [758, 248] on div at bounding box center [763, 246] width 19 height 15
click at [780, 249] on div at bounding box center [781, 246] width 19 height 15
click at [760, 233] on div at bounding box center [763, 233] width 19 height 15
click at [747, 233] on div at bounding box center [746, 233] width 19 height 15
click at [740, 220] on div at bounding box center [746, 219] width 19 height 15
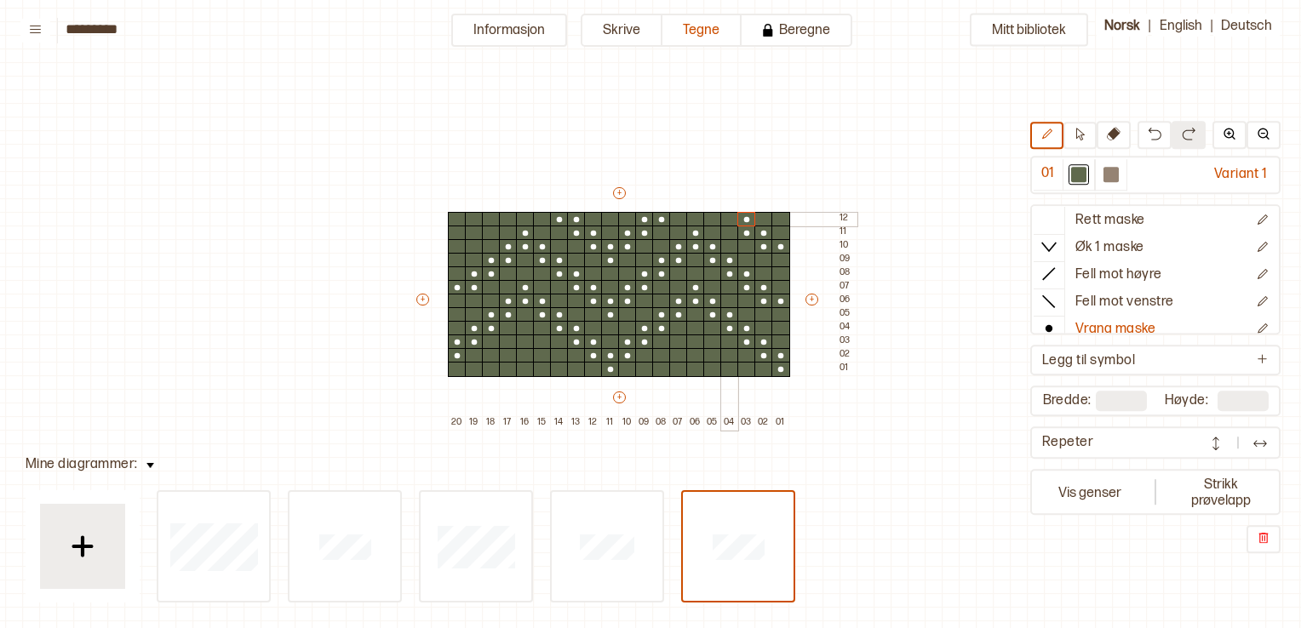
click at [721, 219] on div at bounding box center [729, 219] width 19 height 15
click at [476, 232] on div at bounding box center [474, 233] width 19 height 15
click at [453, 233] on div at bounding box center [457, 233] width 19 height 15
click at [473, 217] on div at bounding box center [474, 219] width 19 height 15
click at [487, 217] on div at bounding box center [491, 219] width 19 height 15
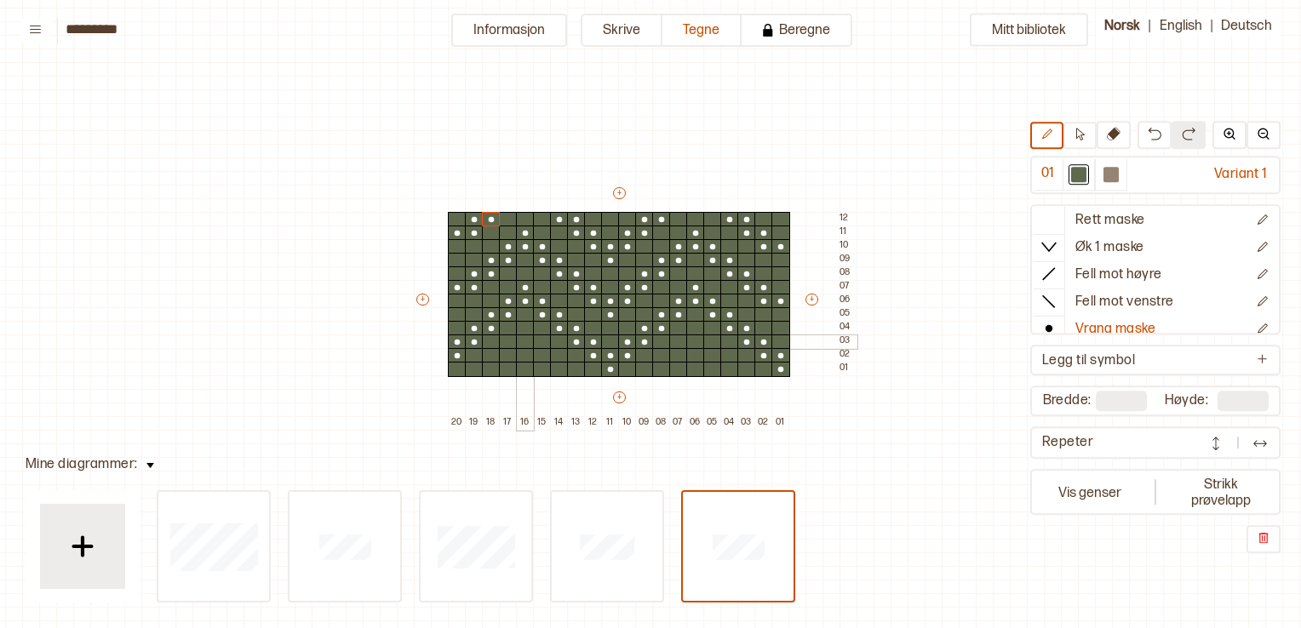
click at [521, 339] on div at bounding box center [525, 342] width 19 height 15
drag, startPoint x: 512, startPoint y: 354, endPoint x: 534, endPoint y: 351, distance: 22.4
click at [534, 351] on div "+ + + + 20 19 18 17 16 15 14 13 12 11 10 09 08 07 06 05 04 03 02 01 12 11 10 09…" at bounding box center [635, 307] width 443 height 245
click at [539, 363] on div at bounding box center [542, 369] width 19 height 15
click at [552, 364] on div at bounding box center [559, 369] width 19 height 15
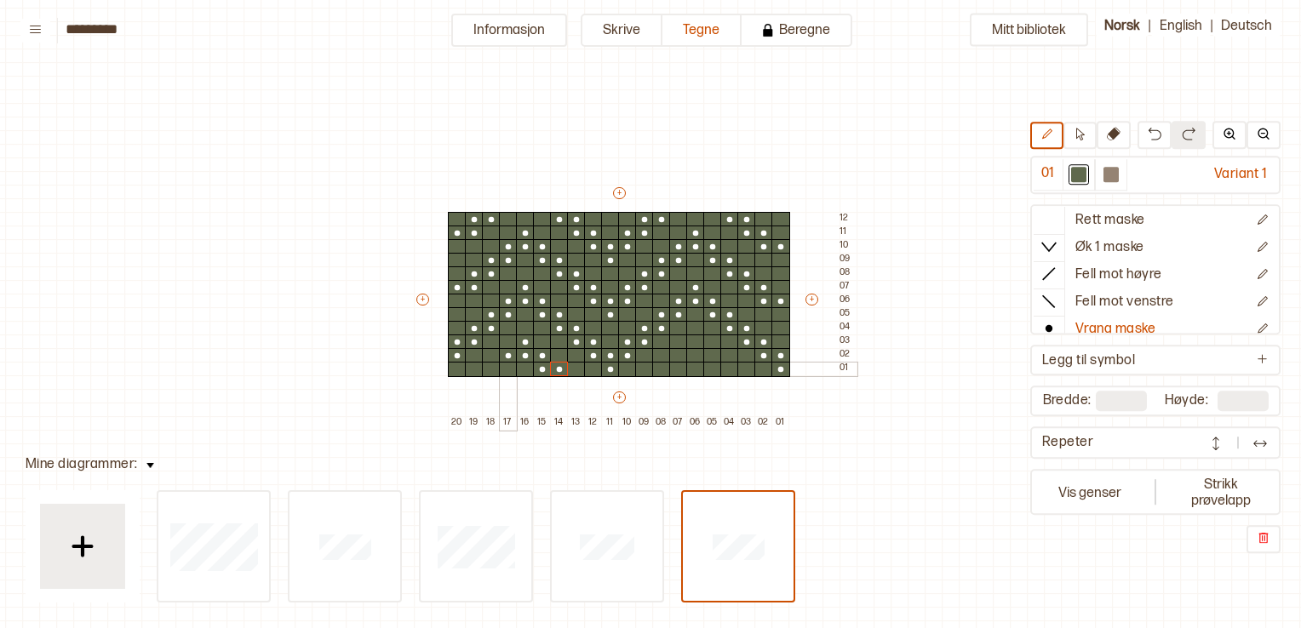
click at [508, 370] on div at bounding box center [508, 369] width 19 height 15
click at [490, 370] on div at bounding box center [491, 369] width 19 height 15
click at [691, 341] on div at bounding box center [695, 342] width 19 height 15
drag, startPoint x: 681, startPoint y: 354, endPoint x: 706, endPoint y: 353, distance: 24.8
click at [709, 353] on div "+ + + + 20 19 18 17 16 15 14 13 12 11 10 09 08 07 06 05 04 03 02 01 12 11 10 09…" at bounding box center [635, 307] width 443 height 245
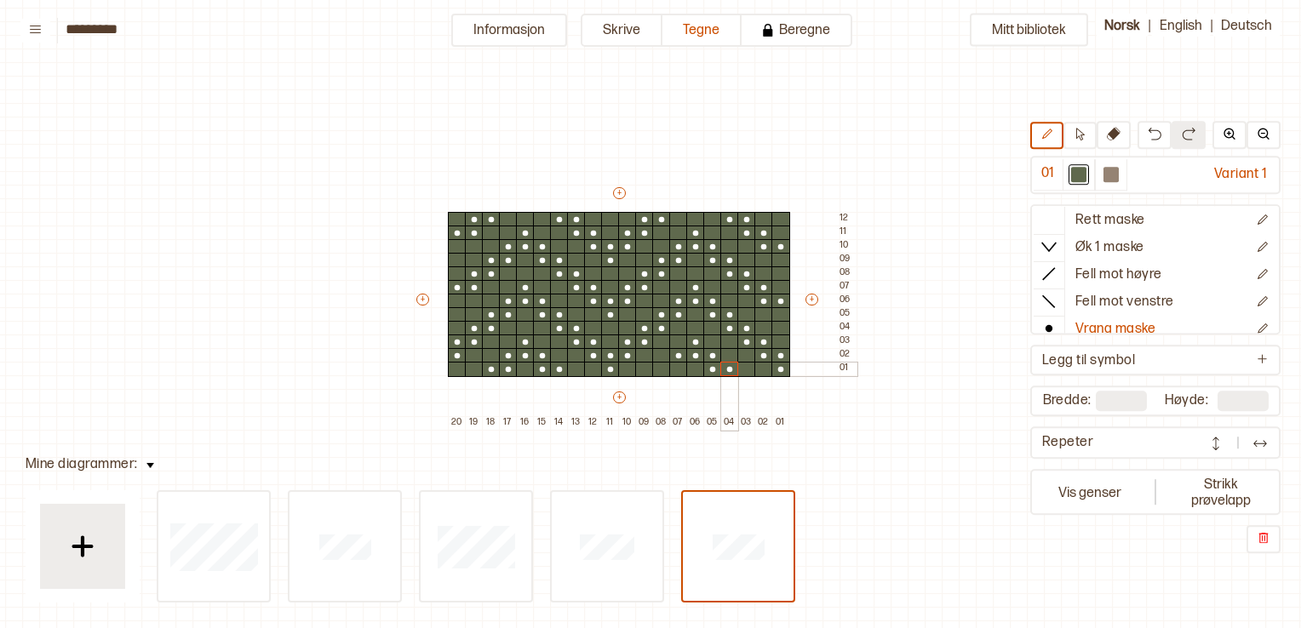
drag, startPoint x: 714, startPoint y: 370, endPoint x: 726, endPoint y: 370, distance: 11.9
click at [726, 370] on div "+ + + + 20 19 18 17 16 15 14 13 12 11 10 09 08 07 06 05 04 03 02 01 12 11 10 09…" at bounding box center [635, 307] width 443 height 245
click at [662, 369] on div "+ + + + 20 19 18 17 16 15 14 13 12 11 10 09 08 07 06 05 04 03 02 01 12 11 10 09…" at bounding box center [635, 307] width 443 height 245
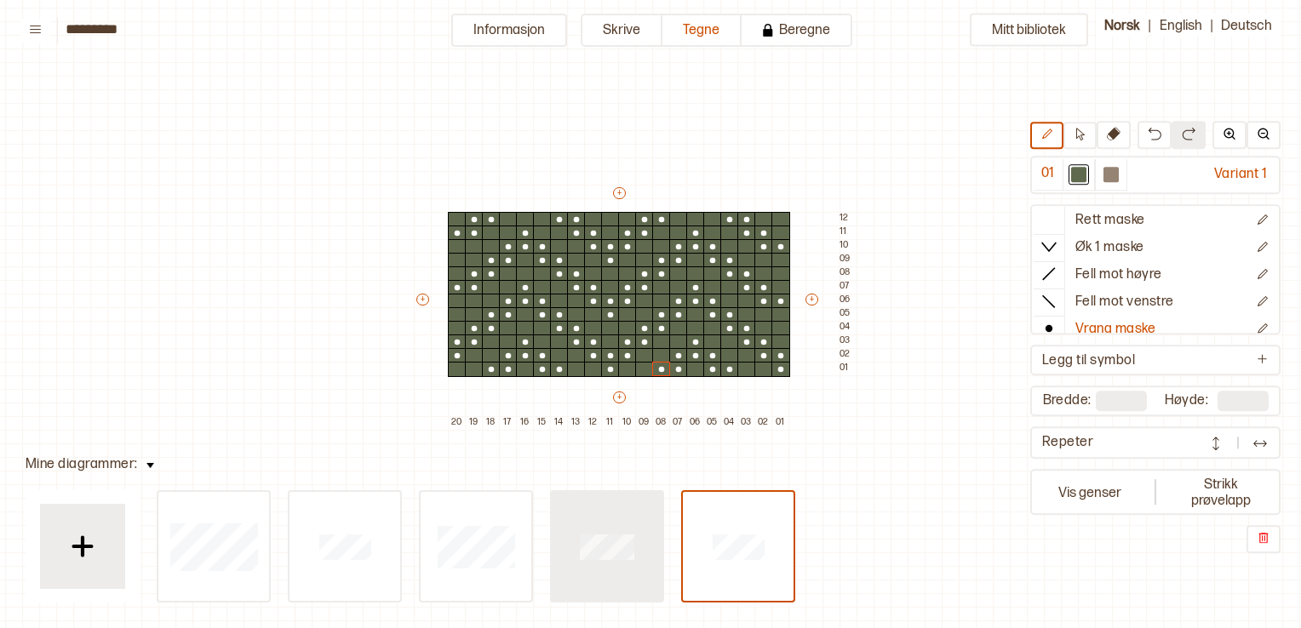
type input "**"
